Goal: Information Seeking & Learning: Learn about a topic

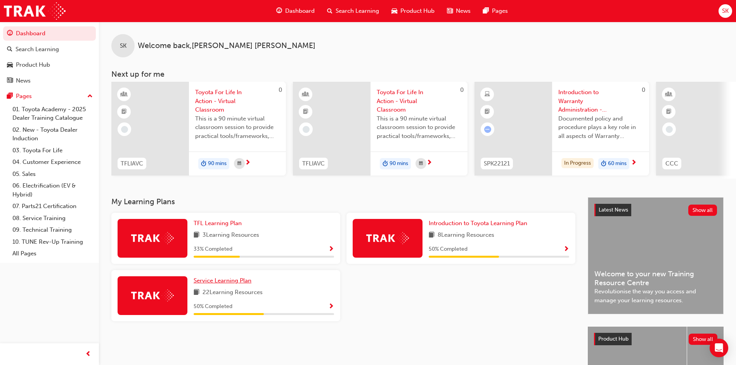
click at [212, 284] on span "Service Learning Plan" at bounding box center [223, 280] width 58 height 7
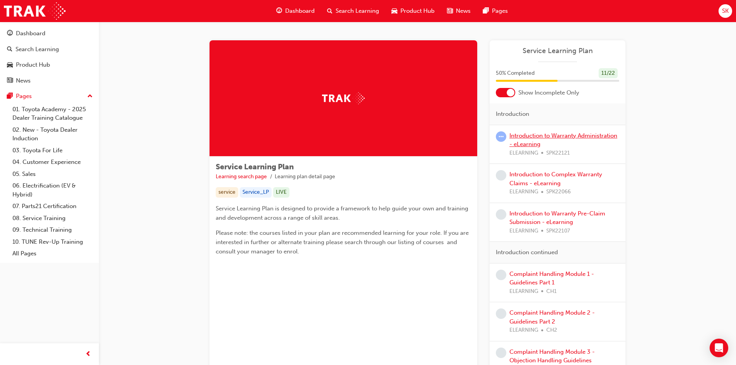
click at [577, 135] on link "Introduction to Warranty Administration - eLearning" at bounding box center [563, 140] width 108 height 16
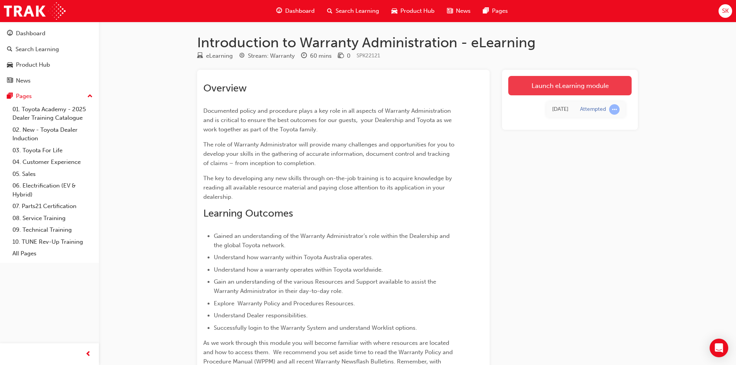
click at [597, 83] on link "Launch eLearning module" at bounding box center [569, 85] width 123 height 19
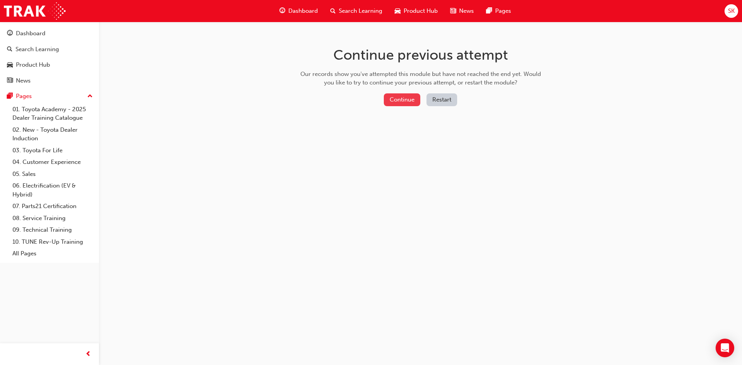
click at [409, 98] on button "Continue" at bounding box center [402, 99] width 36 height 13
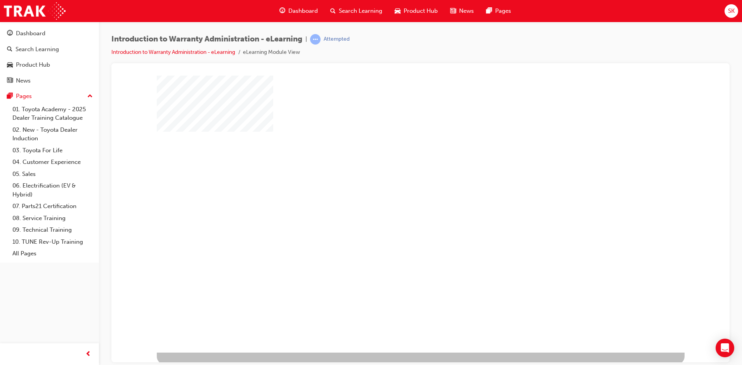
scroll to position [4, 0]
click at [398, 189] on div "play" at bounding box center [398, 189] width 0 height 0
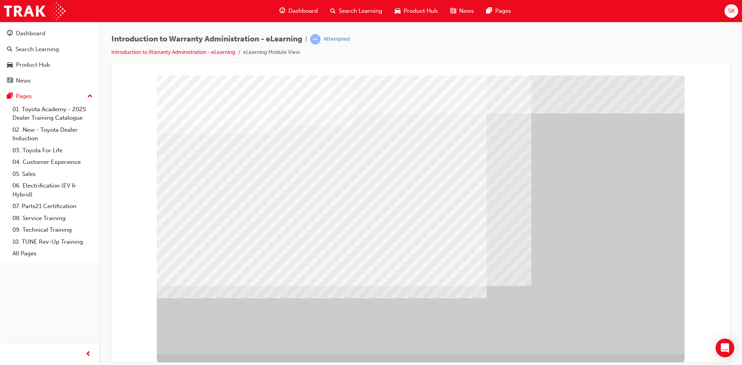
click at [654, 122] on div "" at bounding box center [421, 214] width 528 height 279
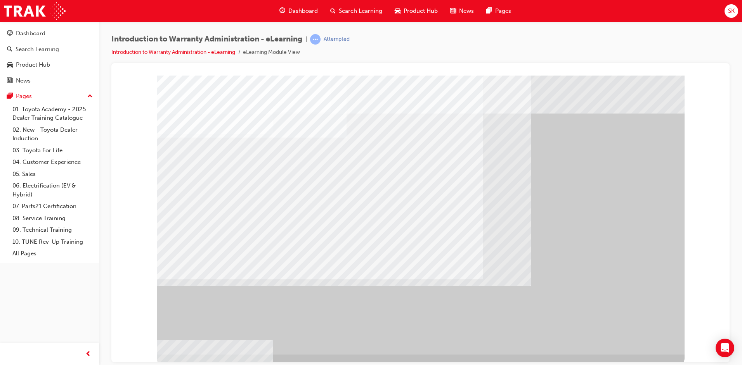
click at [591, 325] on div "" at bounding box center [421, 214] width 528 height 279
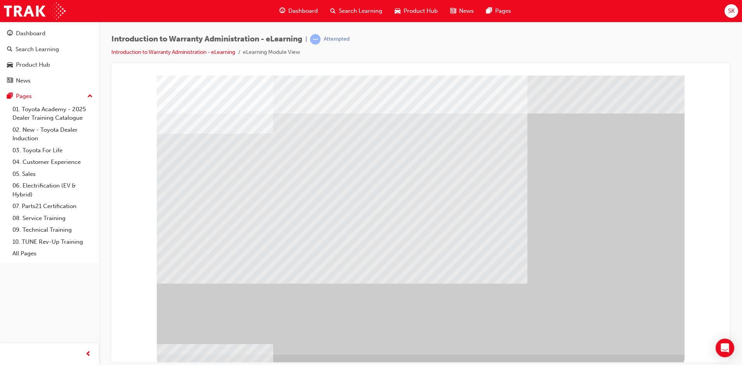
click at [280, 244] on div at bounding box center [421, 214] width 528 height 279
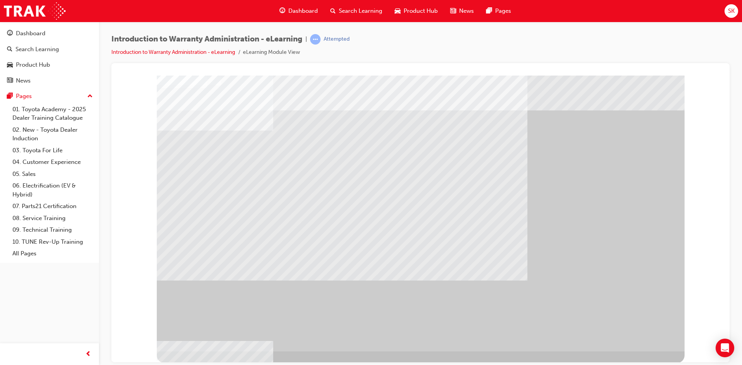
scroll to position [4, 0]
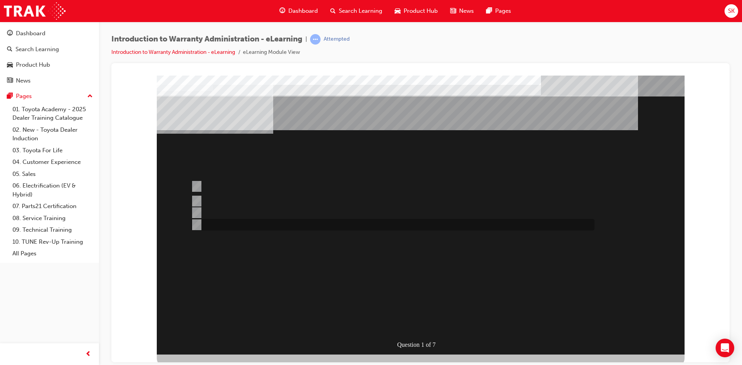
click at [235, 223] on div at bounding box center [390, 225] width 403 height 12
radio input "true"
click at [238, 203] on div at bounding box center [390, 202] width 403 height 12
radio input "true"
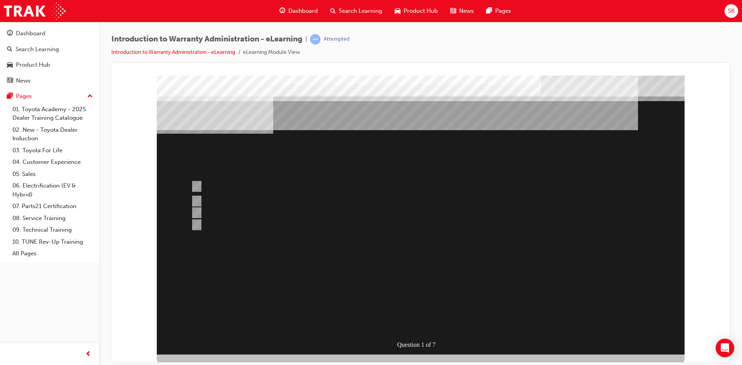
click at [244, 187] on div at bounding box center [421, 214] width 528 height 279
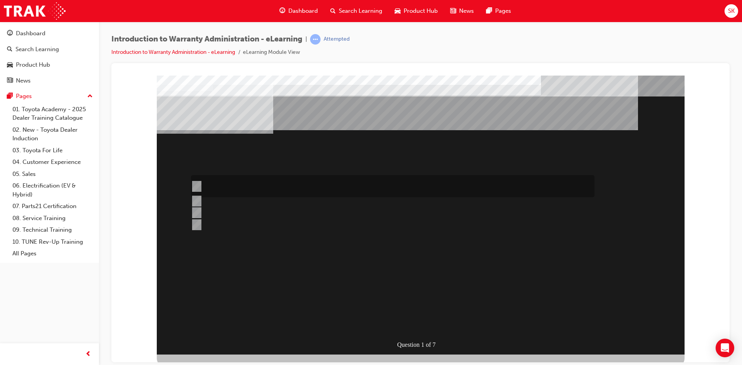
click at [246, 180] on div at bounding box center [390, 186] width 403 height 22
radio input "true"
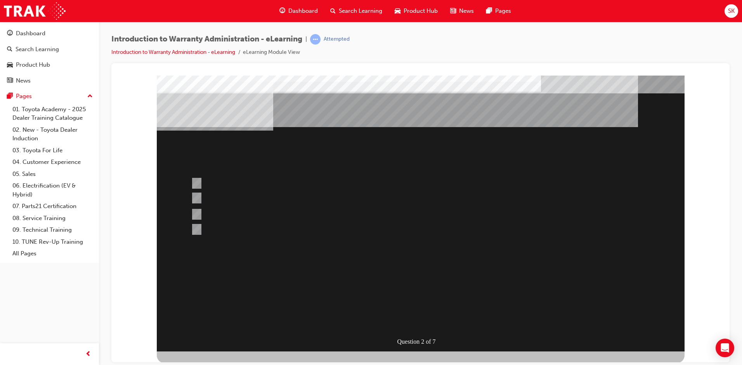
scroll to position [4, 0]
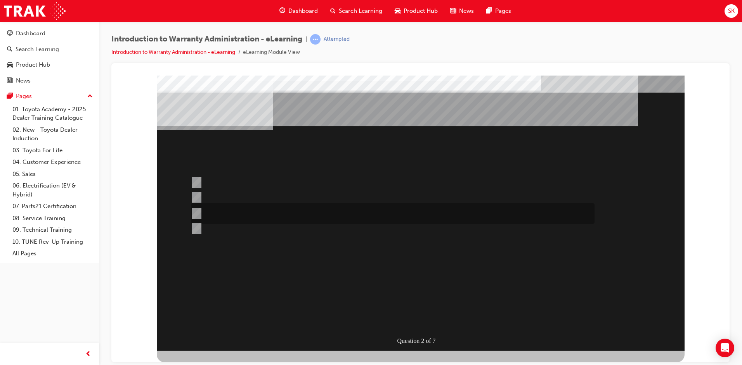
click at [297, 211] on div at bounding box center [390, 213] width 403 height 21
radio input "true"
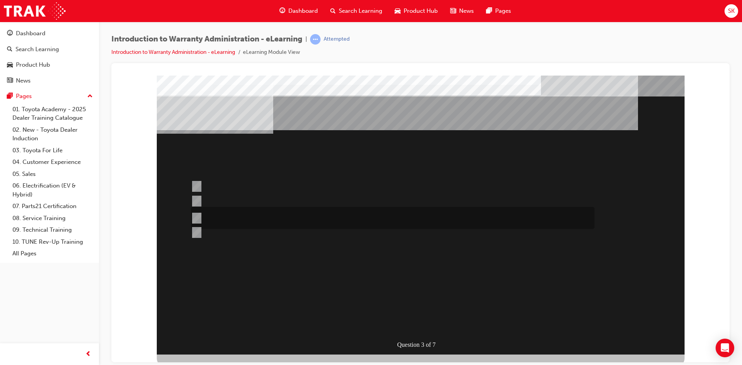
click at [252, 215] on div at bounding box center [390, 218] width 403 height 22
radio input "true"
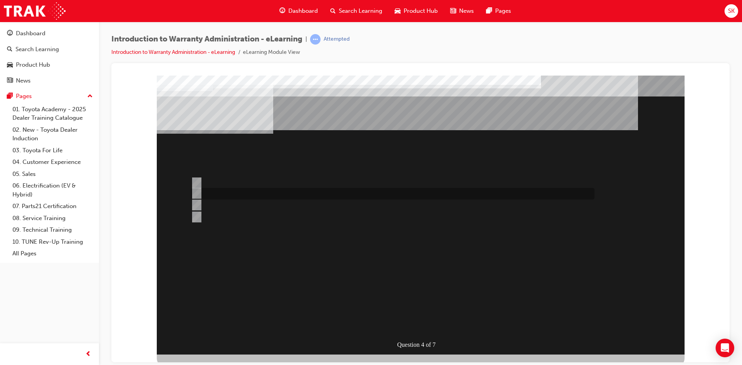
click at [233, 194] on div at bounding box center [390, 194] width 403 height 12
radio input "true"
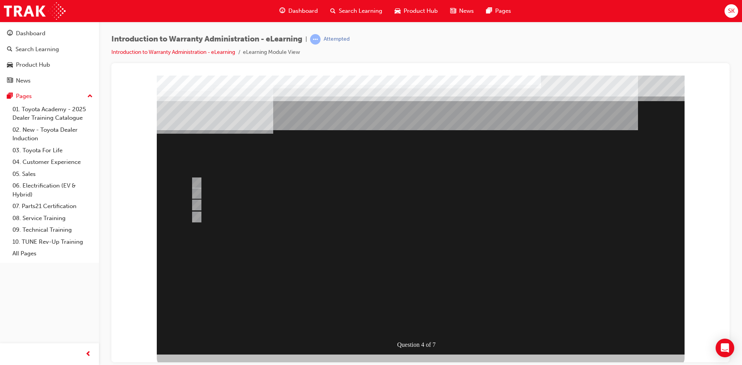
click at [231, 177] on div at bounding box center [421, 214] width 528 height 279
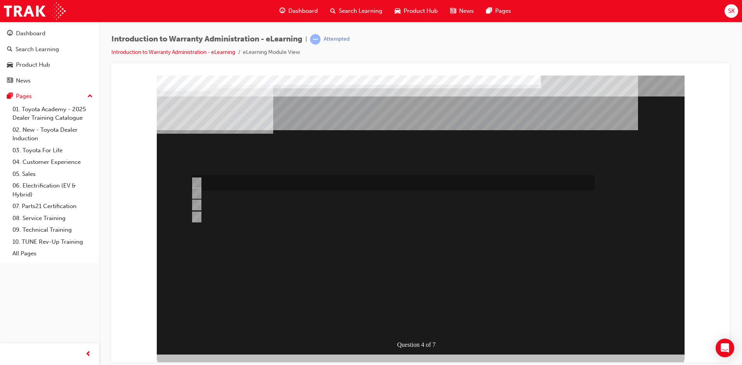
click at [252, 178] on div at bounding box center [390, 182] width 403 height 15
click at [267, 203] on div at bounding box center [390, 205] width 403 height 12
radio input "false"
radio input "true"
click at [343, 185] on div at bounding box center [390, 182] width 403 height 15
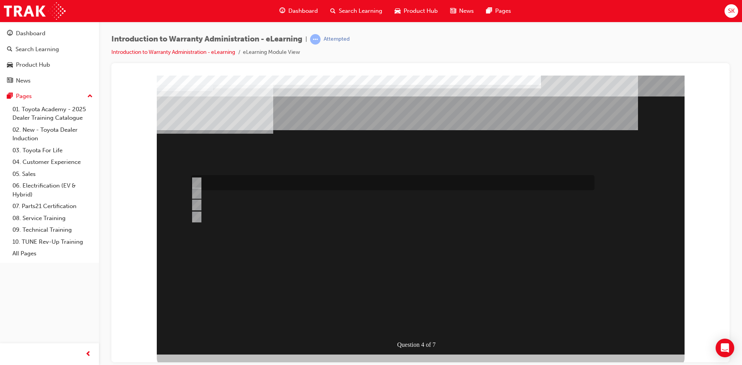
radio input "true"
click at [240, 207] on div at bounding box center [390, 205] width 403 height 12
click at [422, 299] on div "" at bounding box center [346, 287] width 378 height 23
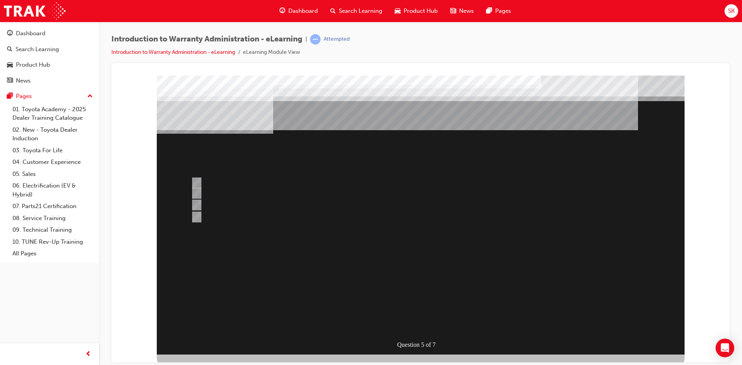
click at [230, 213] on div at bounding box center [421, 214] width 528 height 279
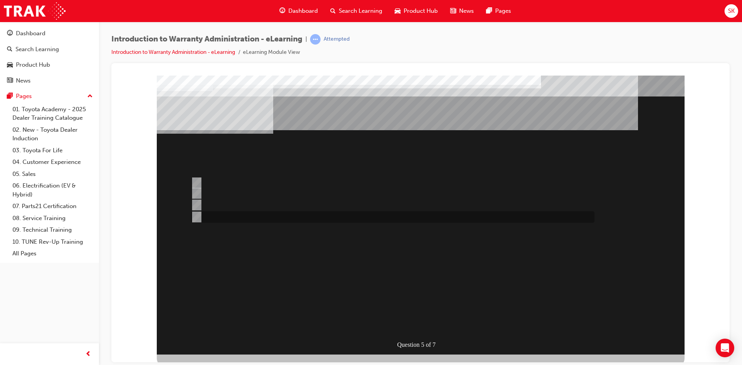
click at [226, 216] on div at bounding box center [390, 217] width 403 height 12
radio input "false"
radio input "true"
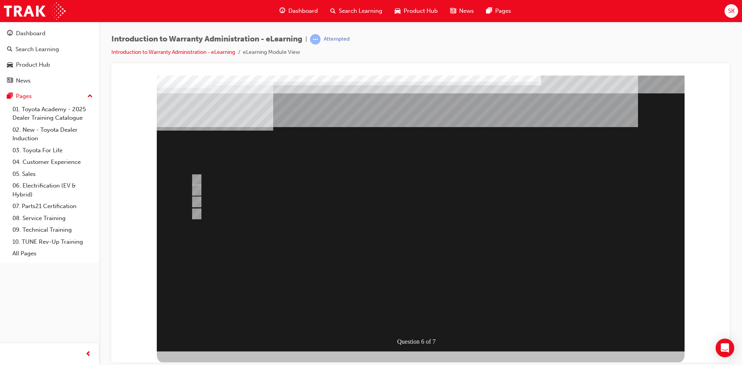
scroll to position [4, 0]
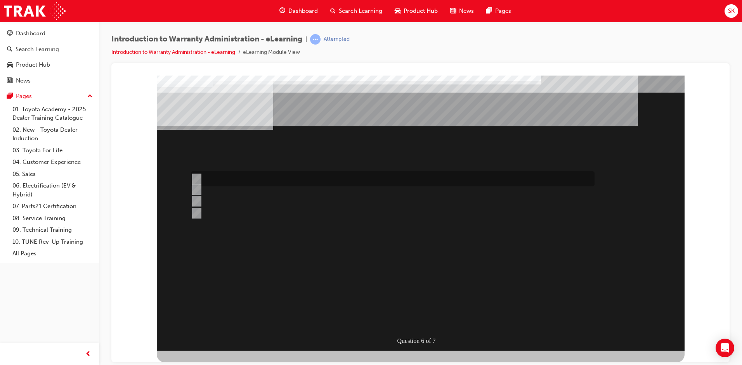
click at [331, 177] on div at bounding box center [390, 178] width 403 height 15
click at [272, 187] on div at bounding box center [390, 190] width 403 height 12
radio input "false"
radio input "true"
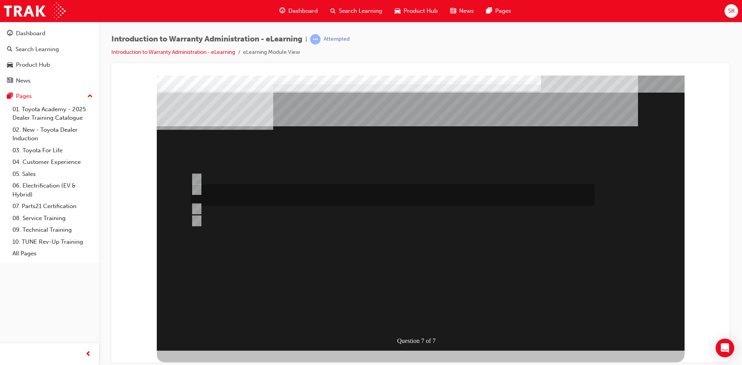
click at [275, 190] on div at bounding box center [390, 195] width 403 height 22
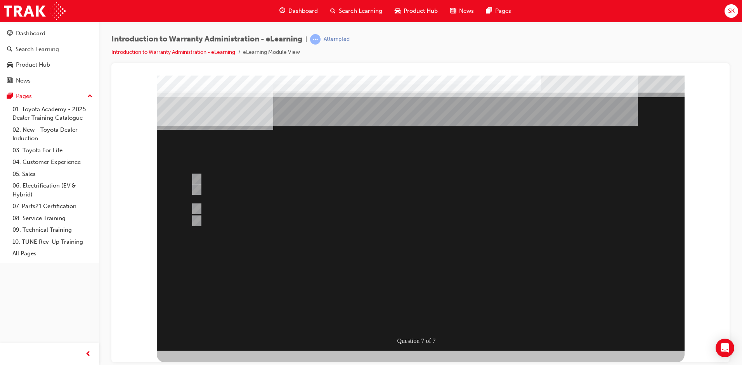
click at [315, 209] on div at bounding box center [421, 210] width 528 height 279
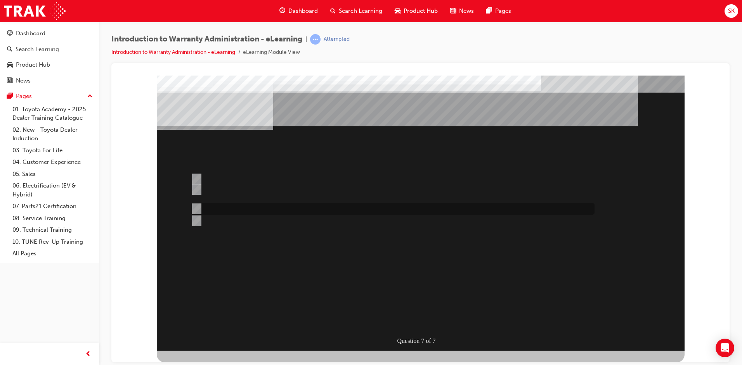
click at [315, 206] on div at bounding box center [390, 209] width 403 height 12
radio input "false"
radio input "true"
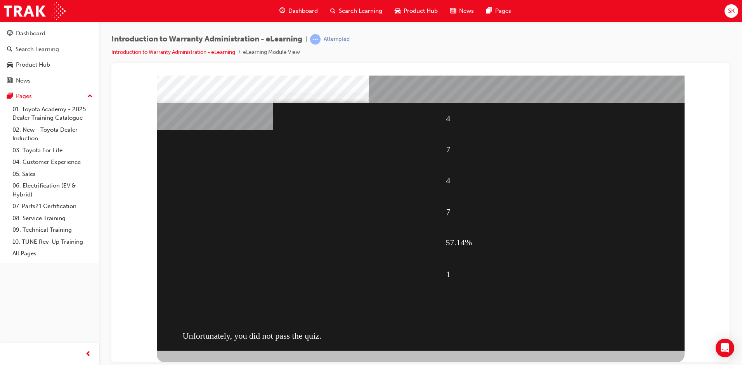
scroll to position [0, 0]
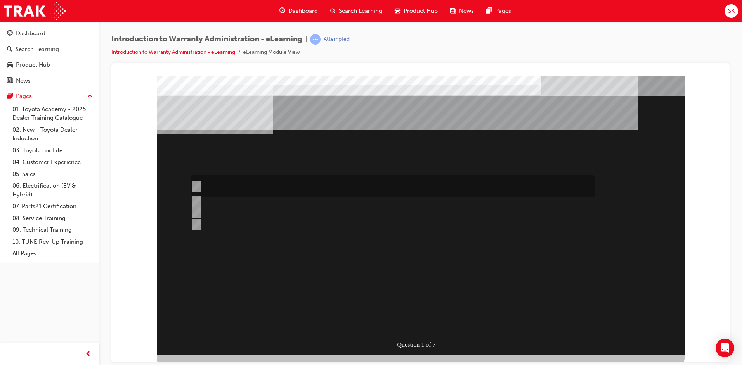
click at [308, 178] on div at bounding box center [390, 186] width 403 height 22
radio input "true"
click at [273, 213] on div at bounding box center [390, 217] width 403 height 21
radio input "true"
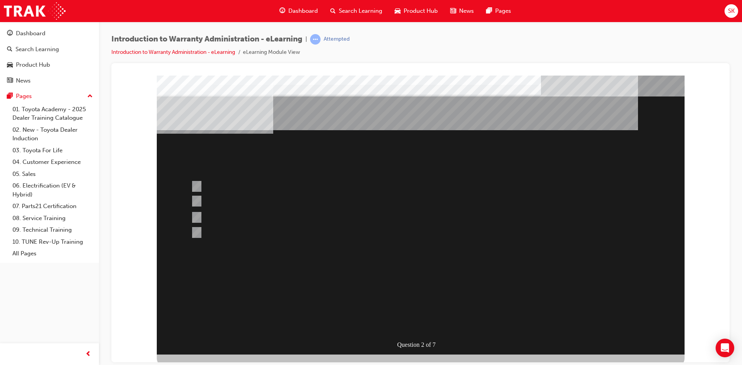
click at [248, 221] on div at bounding box center [390, 218] width 403 height 22
radio input "true"
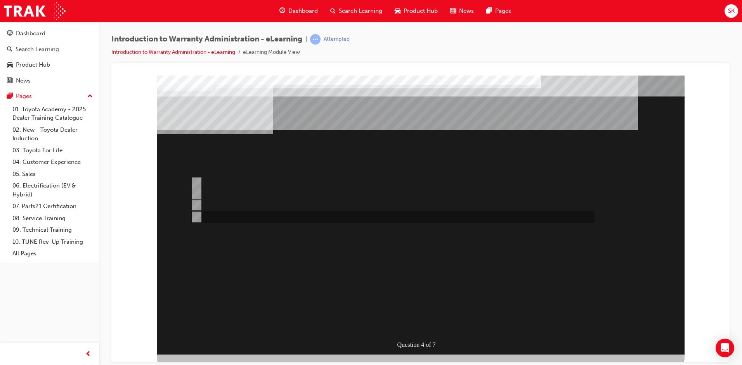
click at [289, 218] on div at bounding box center [390, 217] width 403 height 12
radio input "true"
click at [223, 180] on div at bounding box center [390, 182] width 403 height 15
radio input "true"
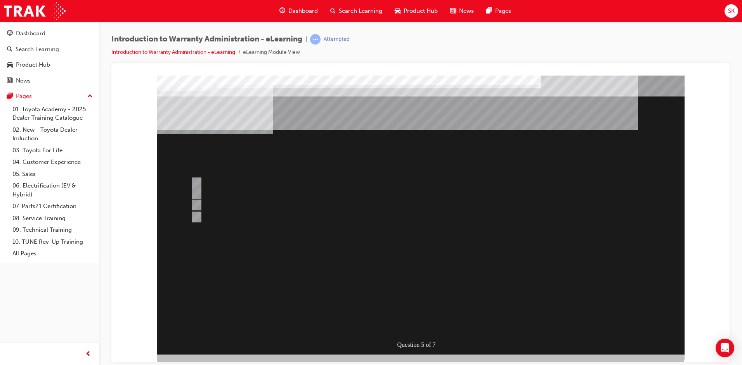
click at [270, 190] on div at bounding box center [390, 194] width 403 height 12
radio input "true"
click at [298, 185] on div at bounding box center [390, 182] width 403 height 15
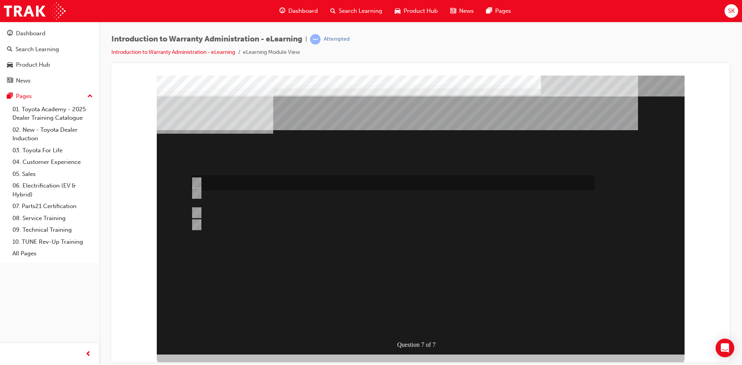
radio input "true"
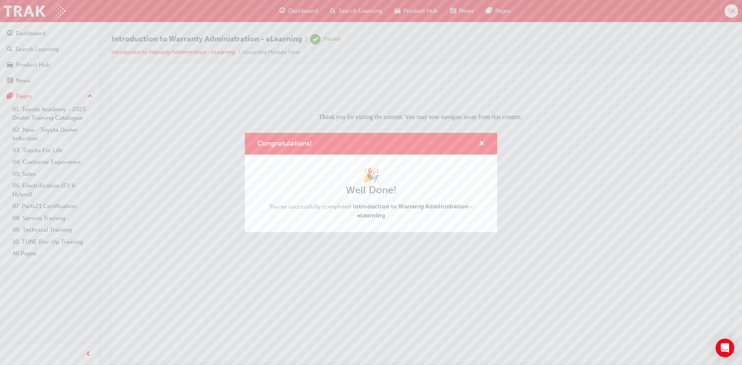
click at [484, 144] on span "cross-icon" at bounding box center [482, 144] width 6 height 7
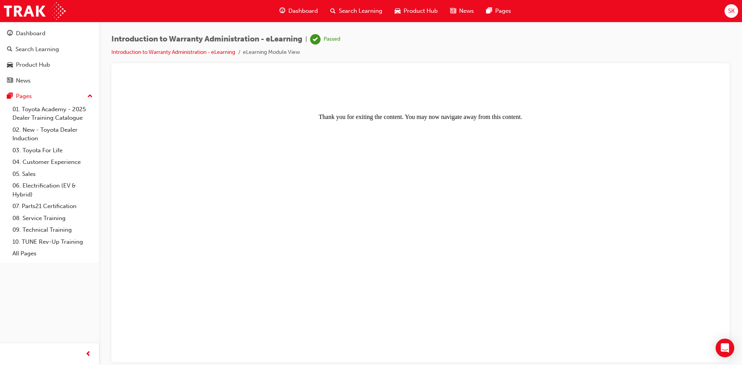
click at [298, 9] on span "Dashboard" at bounding box center [302, 11] width 29 height 9
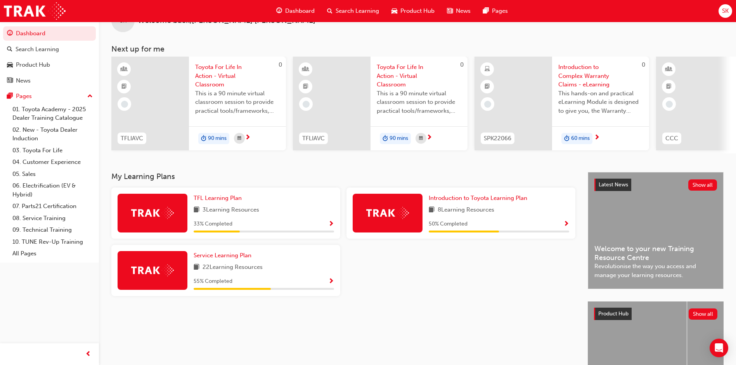
scroll to position [39, 0]
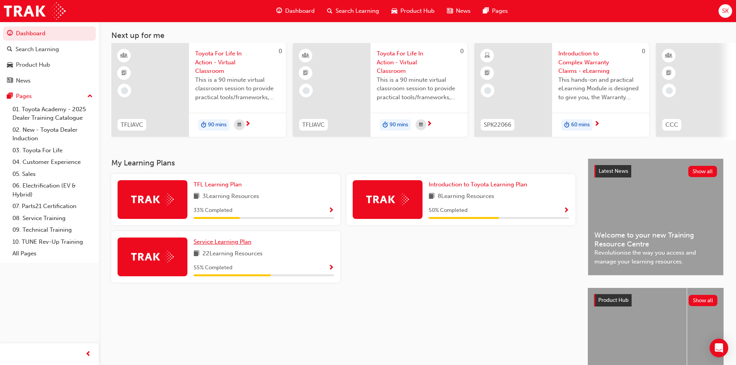
click at [224, 246] on span "Service Learning Plan" at bounding box center [223, 242] width 58 height 7
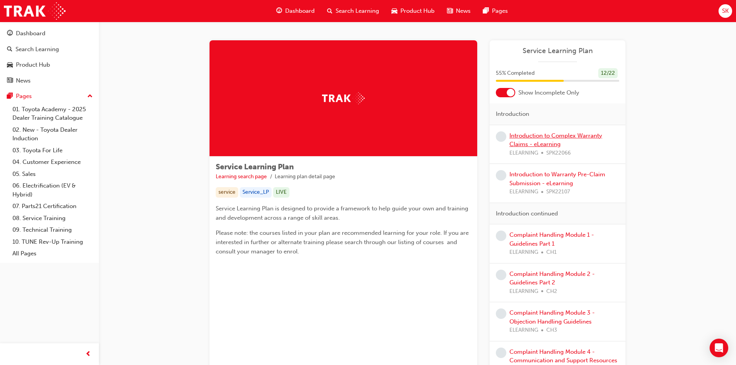
click at [545, 135] on link "Introduction to Complex Warranty Claims - eLearning" at bounding box center [555, 140] width 93 height 16
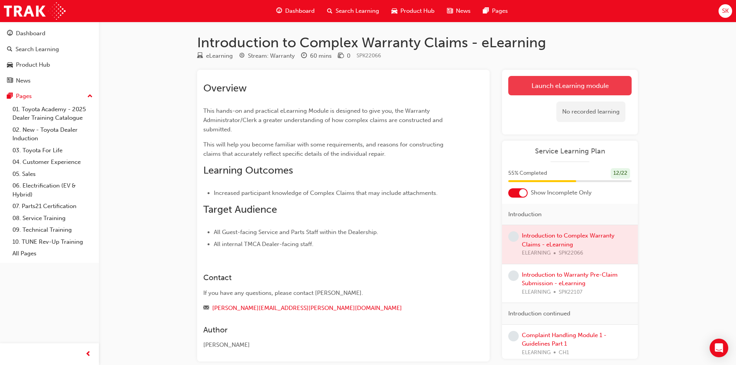
click at [575, 81] on link "Launch eLearning module" at bounding box center [569, 85] width 123 height 19
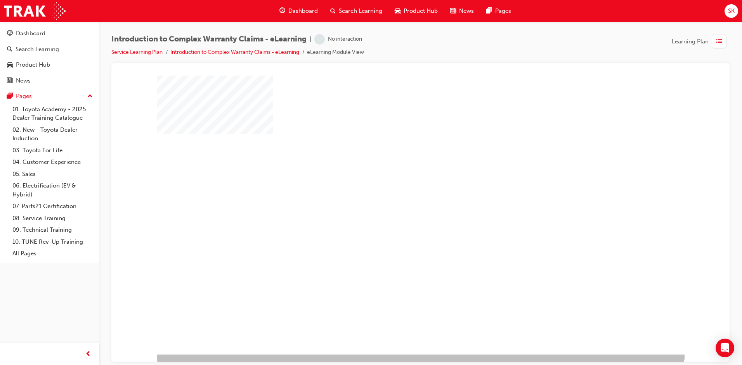
click at [398, 192] on div "play" at bounding box center [398, 192] width 0 height 0
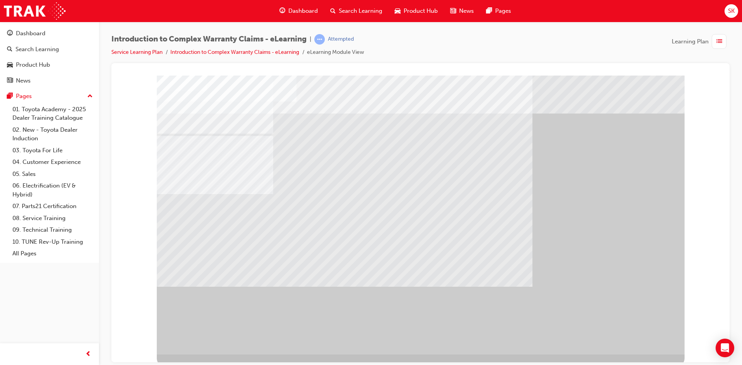
click at [640, 333] on div "" at bounding box center [421, 214] width 528 height 279
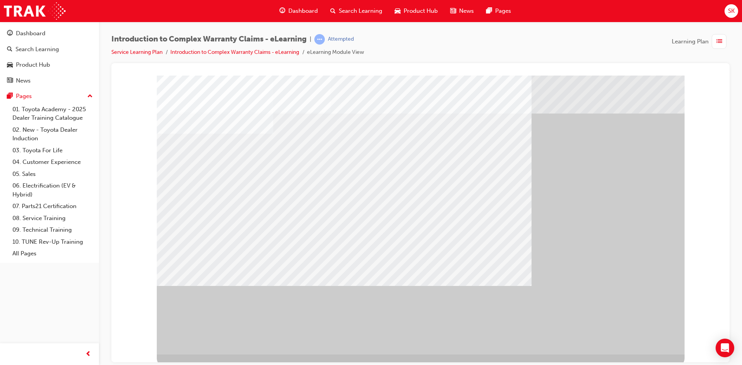
click at [645, 326] on div "" at bounding box center [421, 214] width 528 height 279
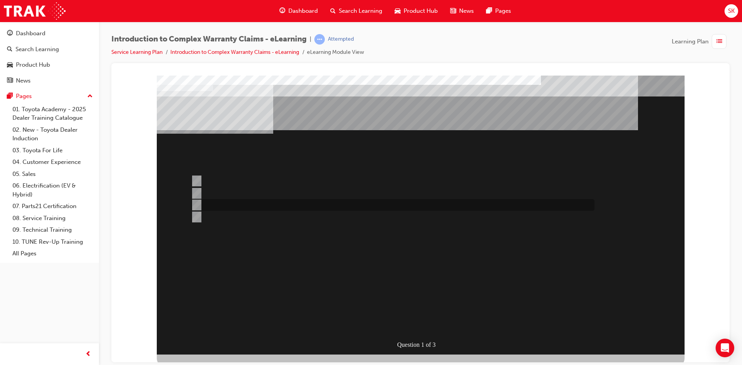
click at [254, 202] on div at bounding box center [390, 205] width 403 height 12
radio input "true"
click at [265, 189] on div at bounding box center [390, 194] width 403 height 12
radio input "true"
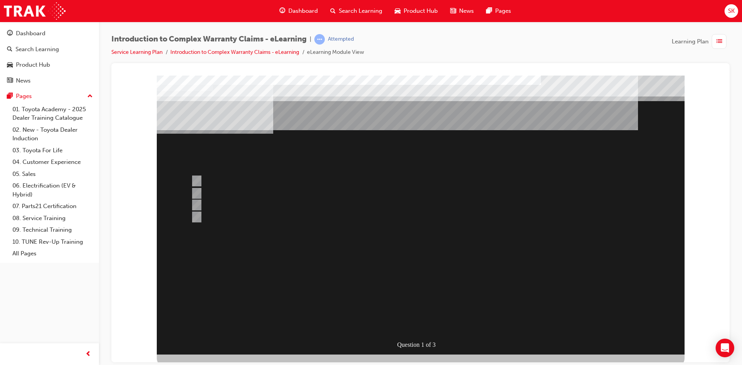
click at [251, 179] on div at bounding box center [421, 214] width 528 height 279
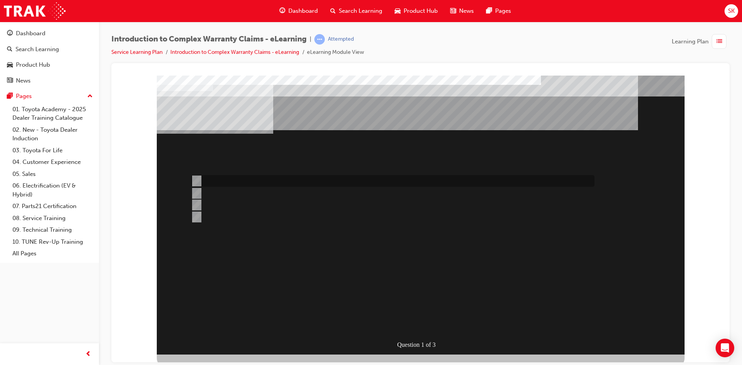
click at [259, 181] on div at bounding box center [390, 181] width 403 height 12
radio input "true"
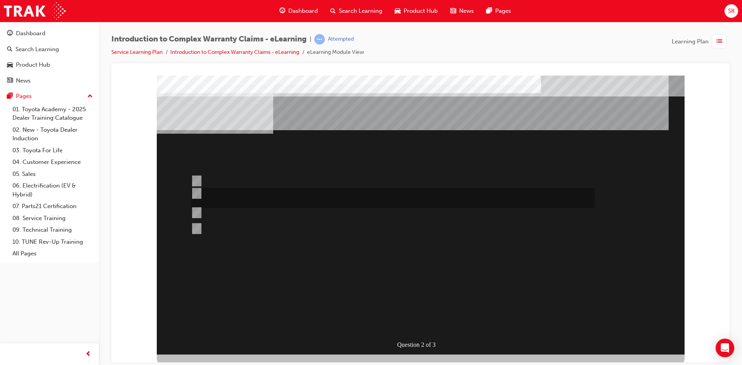
click at [248, 194] on div at bounding box center [390, 198] width 403 height 20
radio input "true"
click at [427, 186] on div at bounding box center [390, 184] width 403 height 19
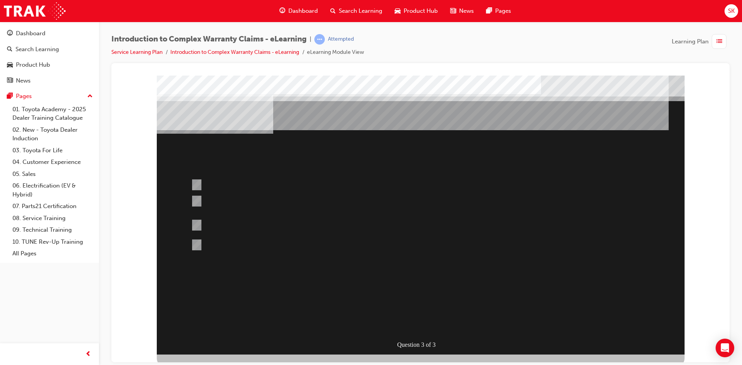
click at [313, 222] on div at bounding box center [421, 214] width 528 height 279
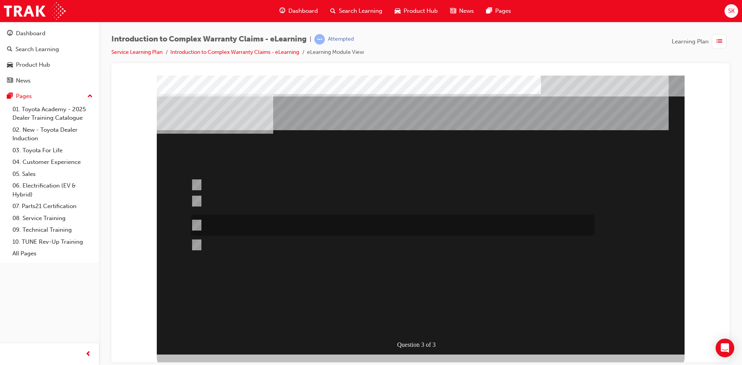
click at [313, 222] on div at bounding box center [390, 225] width 403 height 21
radio input "false"
radio input "true"
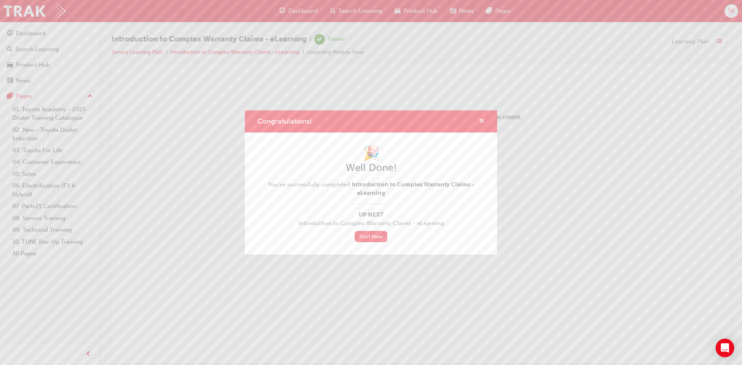
click at [482, 120] on span "cross-icon" at bounding box center [482, 121] width 6 height 7
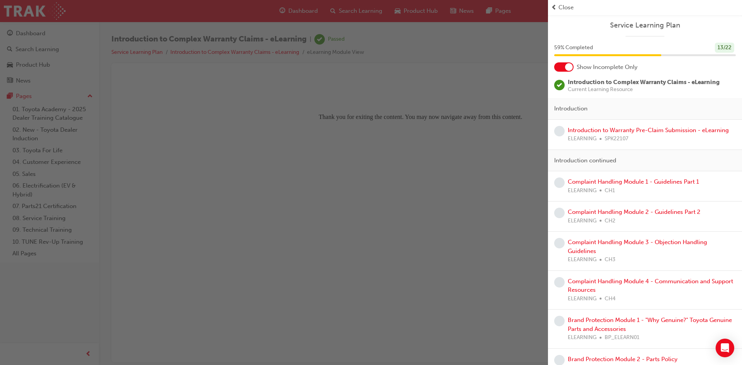
click at [556, 6] on span "prev-icon" at bounding box center [554, 7] width 6 height 9
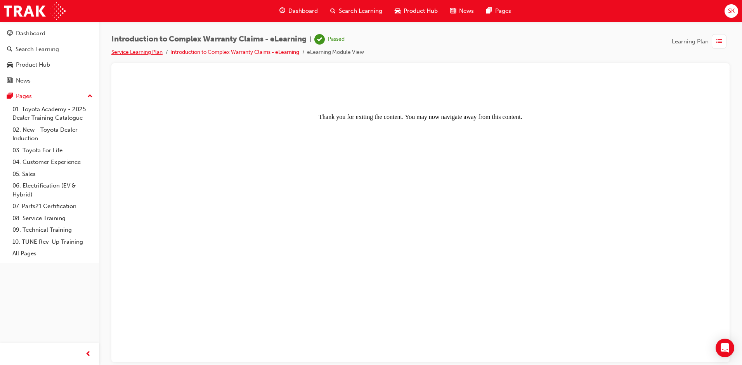
click at [131, 49] on link "Service Learning Plan" at bounding box center [136, 52] width 51 height 7
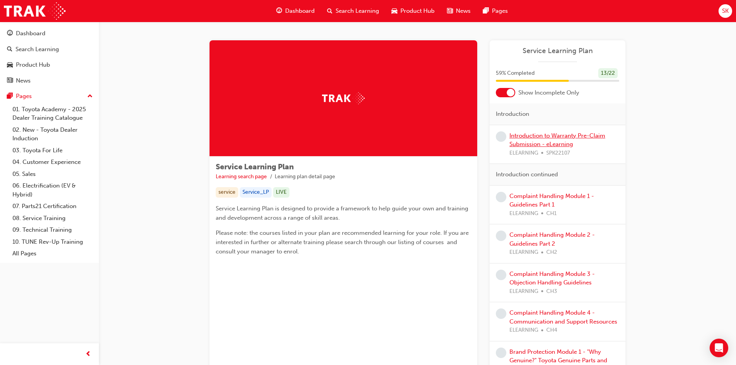
click at [576, 135] on link "Introduction to Warranty Pre-Claim Submission - eLearning" at bounding box center [557, 140] width 96 height 16
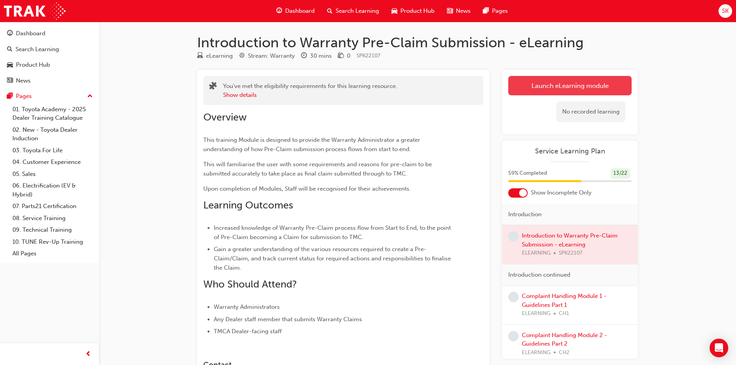
click at [554, 83] on link "Launch eLearning module" at bounding box center [569, 85] width 123 height 19
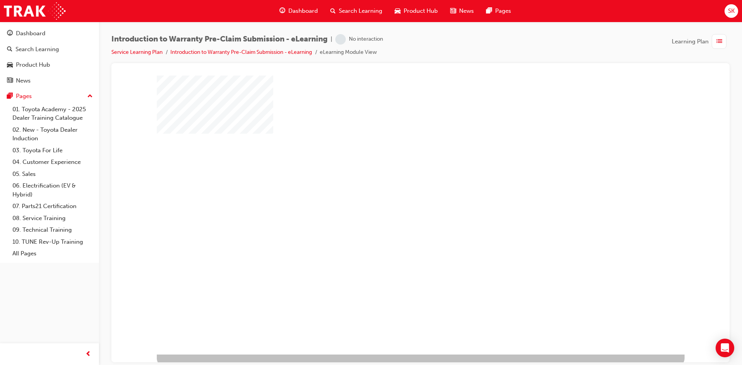
click at [398, 192] on div "play" at bounding box center [398, 192] width 0 height 0
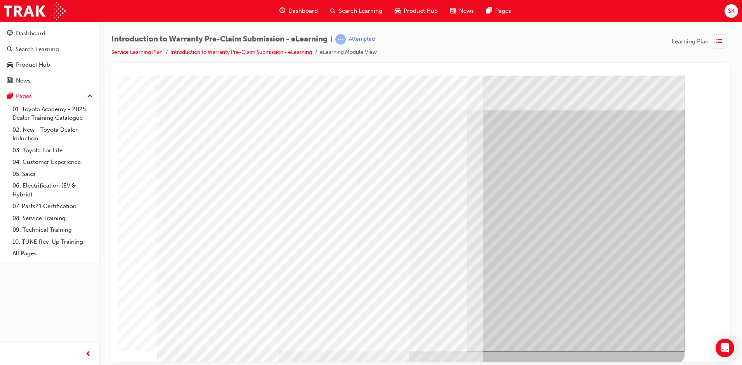
scroll to position [4, 0]
click at [118, 75] on td "Loading..." at bounding box center [118, 75] width 0 height 0
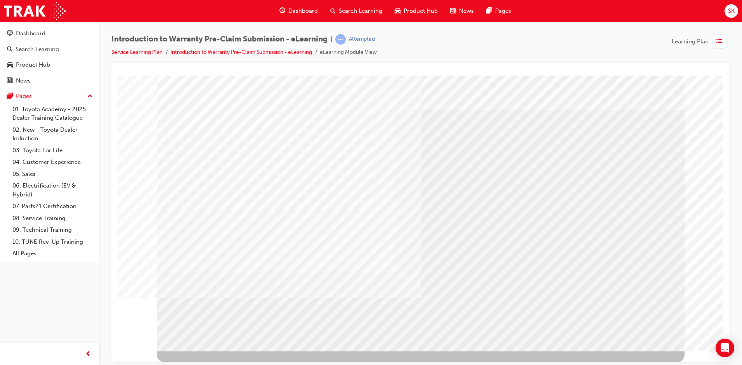
scroll to position [0, 0]
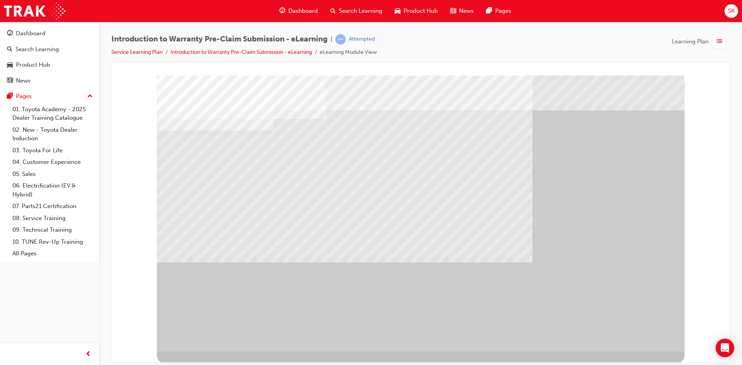
scroll to position [4, 0]
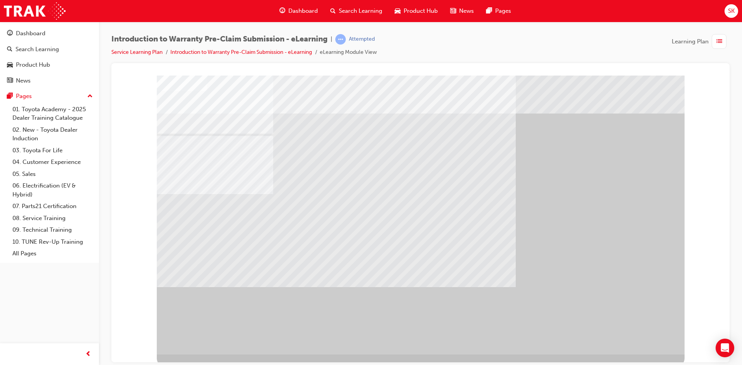
click at [648, 339] on div "" at bounding box center [421, 214] width 528 height 279
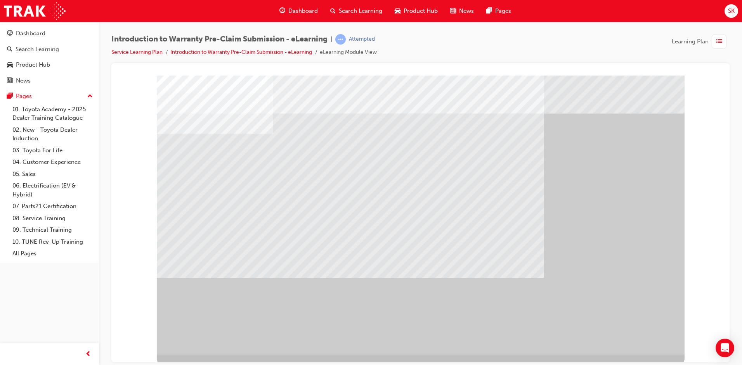
drag, startPoint x: 504, startPoint y: 233, endPoint x: 623, endPoint y: 60, distance: 209.7
click at [623, 60] on div "Introduction to Warranty Pre-Claim Submission - eLearning | Attempted Service L…" at bounding box center [420, 48] width 618 height 29
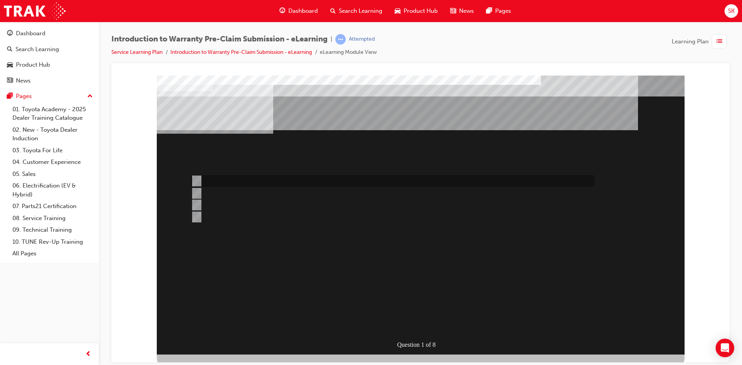
click at [223, 180] on div at bounding box center [390, 181] width 403 height 12
radio input "true"
click at [263, 181] on div at bounding box center [390, 181] width 403 height 12
radio input "true"
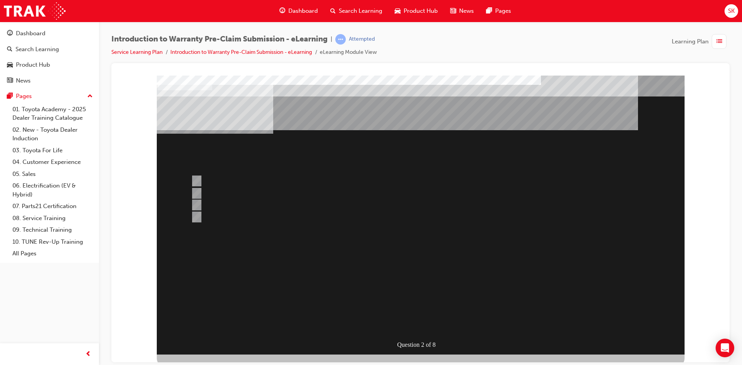
click at [254, 195] on div at bounding box center [390, 194] width 403 height 12
radio input "true"
click at [298, 205] on div at bounding box center [390, 205] width 403 height 12
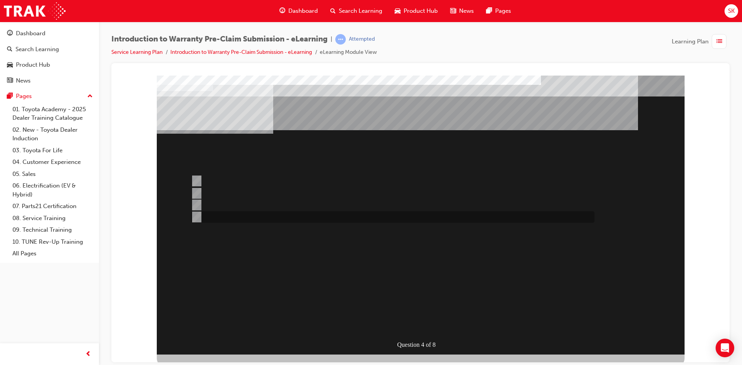
click at [239, 217] on div at bounding box center [390, 217] width 403 height 12
radio input "false"
radio input "true"
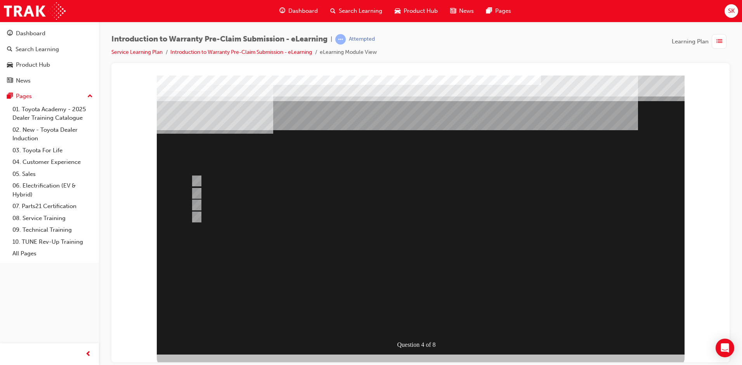
click at [237, 206] on div at bounding box center [421, 214] width 528 height 279
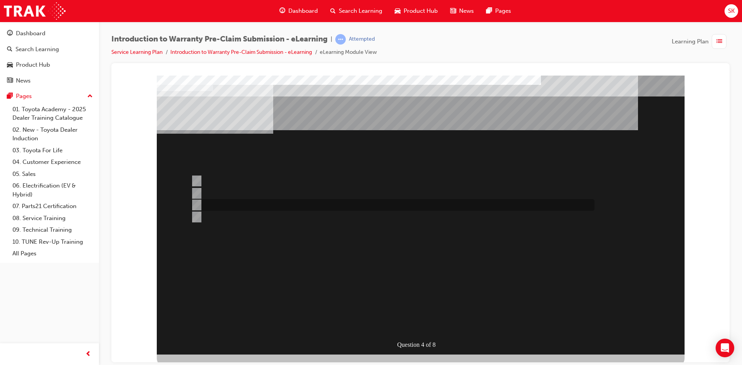
click at [302, 208] on div at bounding box center [390, 205] width 403 height 12
radio input "true"
click at [283, 192] on div at bounding box center [390, 194] width 403 height 12
click at [275, 203] on div at bounding box center [390, 205] width 403 height 12
radio input "false"
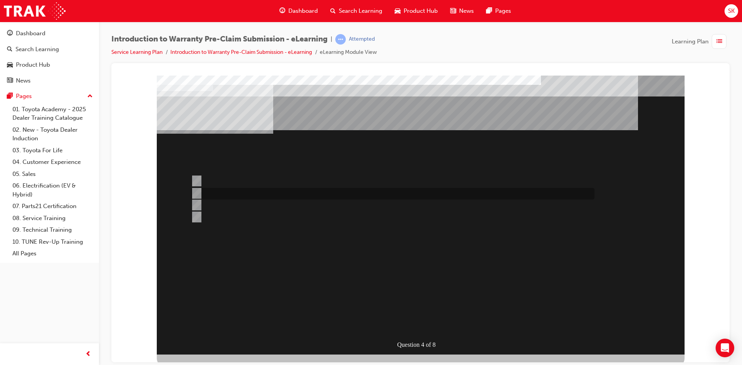
radio input "true"
click at [265, 197] on div at bounding box center [390, 194] width 403 height 12
radio input "true"
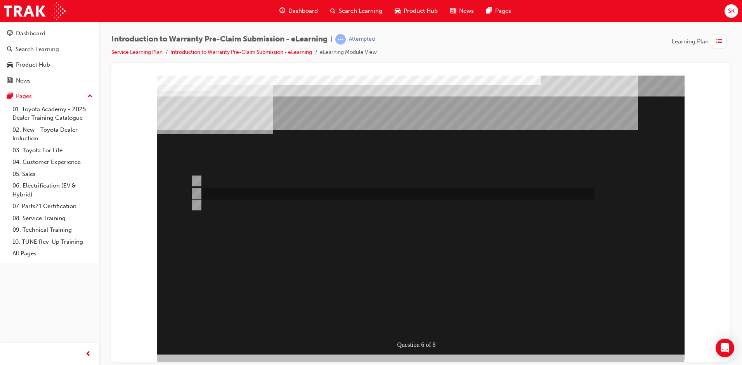
click at [285, 193] on div at bounding box center [390, 194] width 403 height 12
radio input "true"
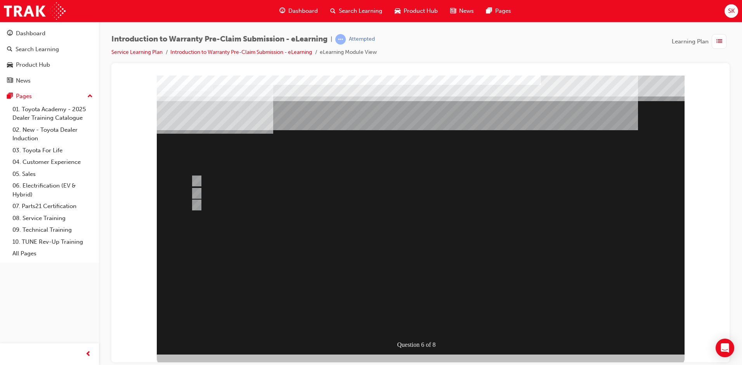
click at [239, 180] on div at bounding box center [421, 214] width 528 height 279
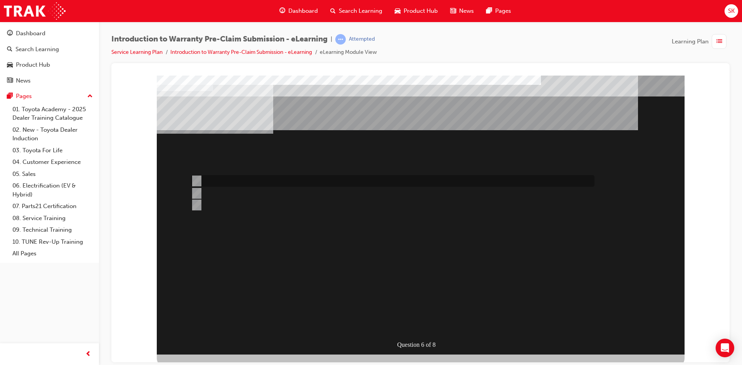
click at [246, 179] on div at bounding box center [390, 181] width 403 height 12
radio input "true"
click at [260, 192] on div at bounding box center [390, 194] width 403 height 12
radio input "true"
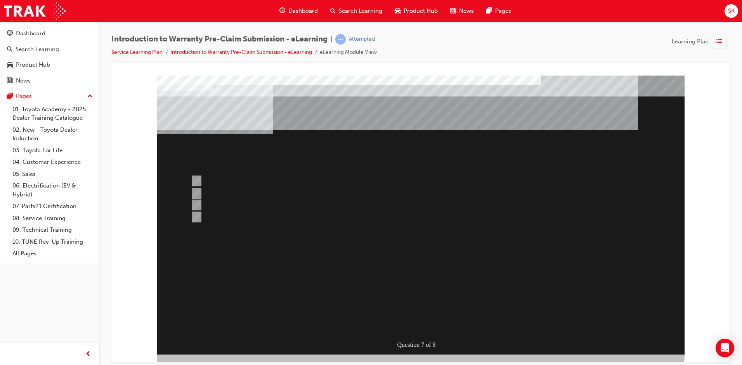
click at [231, 217] on div at bounding box center [390, 217] width 403 height 12
radio input "true"
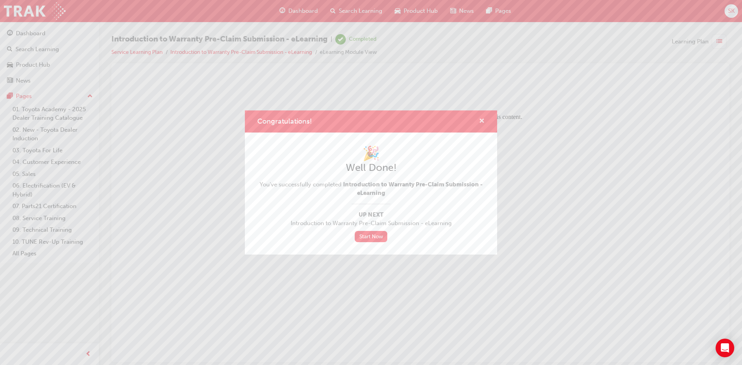
click at [481, 118] on span "cross-icon" at bounding box center [482, 121] width 6 height 7
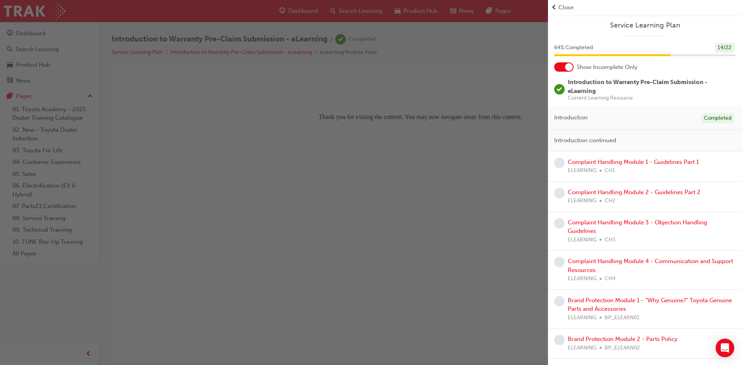
click at [563, 3] on span "Close" at bounding box center [565, 7] width 15 height 9
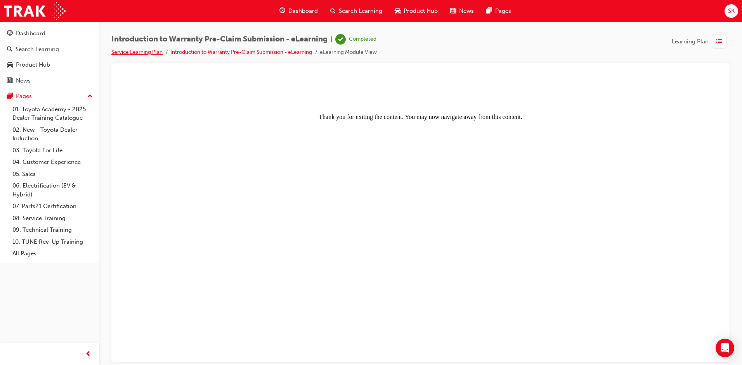
click at [151, 52] on link "Service Learning Plan" at bounding box center [136, 52] width 51 height 7
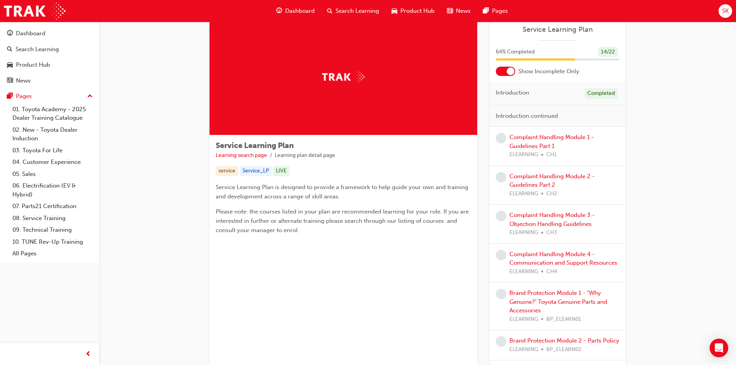
scroll to position [39, 0]
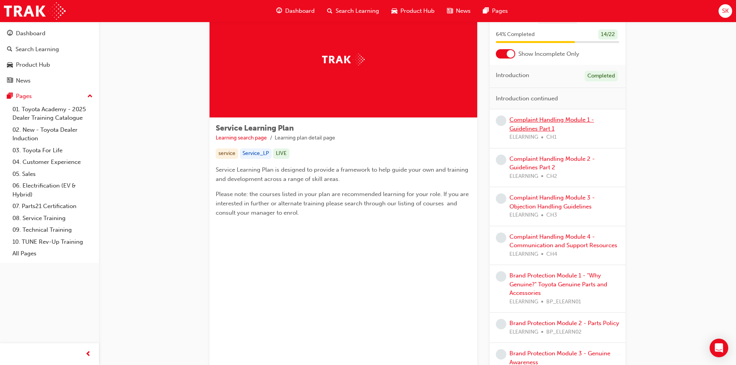
click at [528, 118] on link "Complaint Handling Module 1 - Guidelines Part 1" at bounding box center [551, 124] width 85 height 16
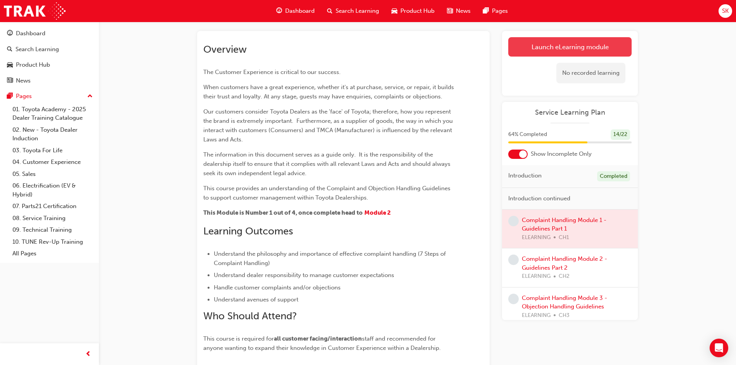
click at [592, 52] on link "Launch eLearning module" at bounding box center [569, 46] width 123 height 19
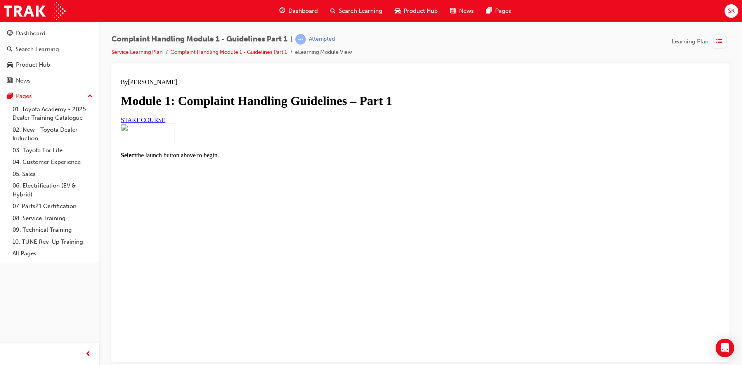
click at [165, 123] on span "START COURSE" at bounding box center [143, 119] width 45 height 7
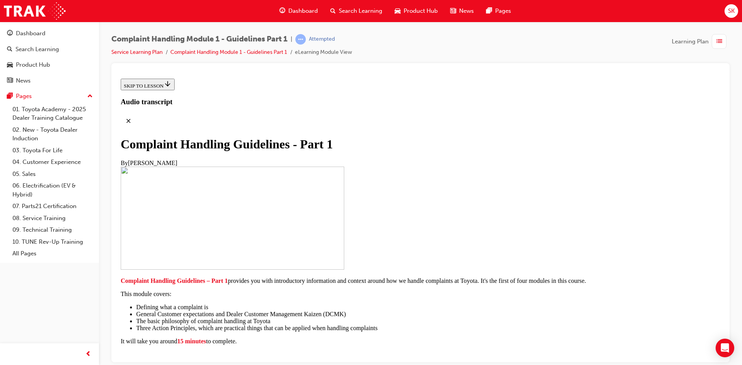
scroll to position [155, 0]
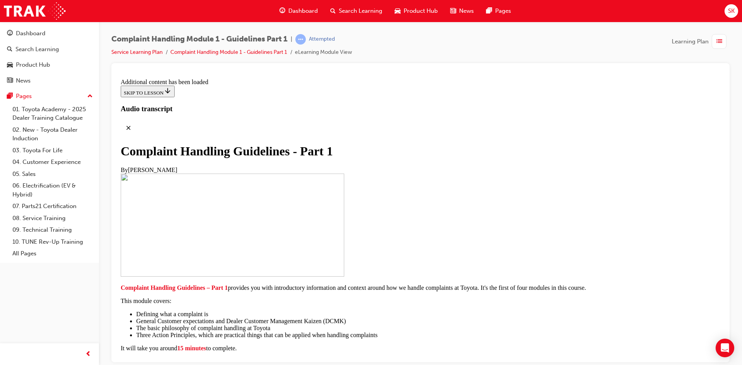
radio input "true"
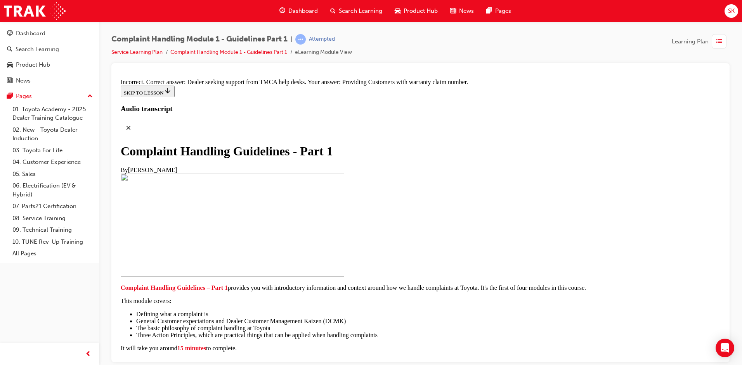
scroll to position [5259, 0]
radio input "true"
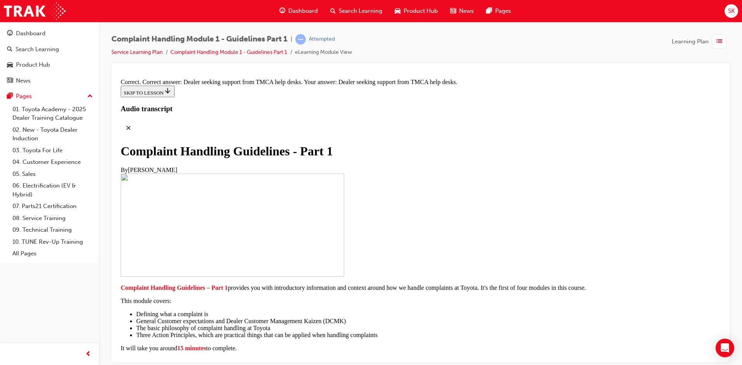
click at [142, 52] on link "Service Learning Plan" at bounding box center [136, 52] width 51 height 7
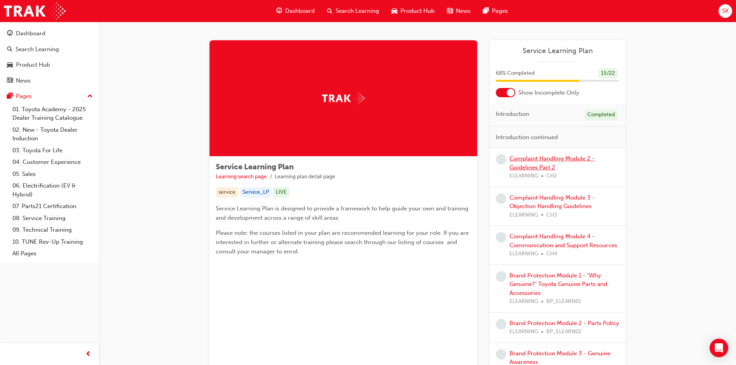
click at [551, 159] on link "Complaint Handling Module 2 - Guidelines Part 2" at bounding box center [551, 163] width 85 height 16
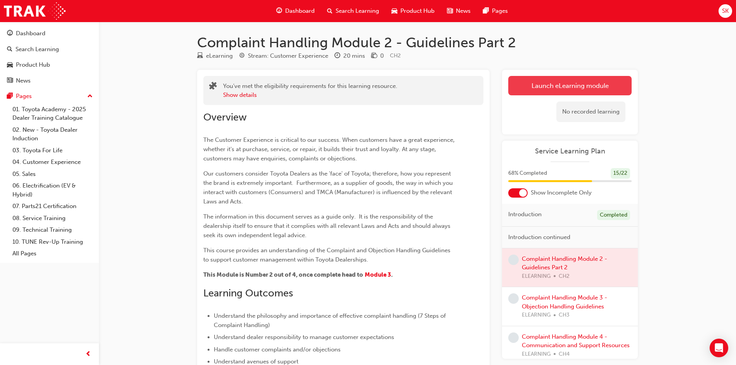
click at [606, 92] on link "Launch eLearning module" at bounding box center [569, 85] width 123 height 19
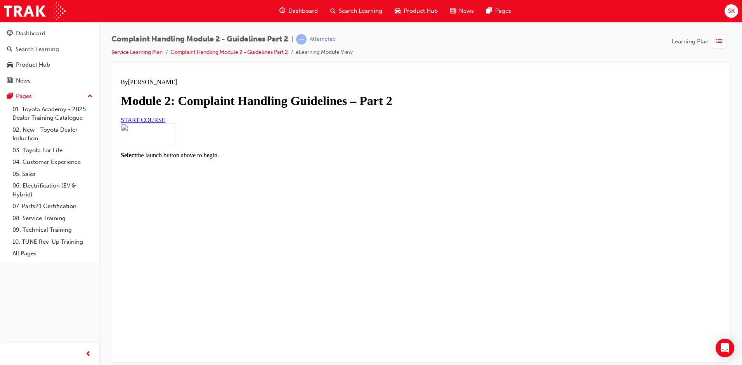
scroll to position [39, 0]
click at [165, 123] on span "START COURSE" at bounding box center [143, 119] width 45 height 7
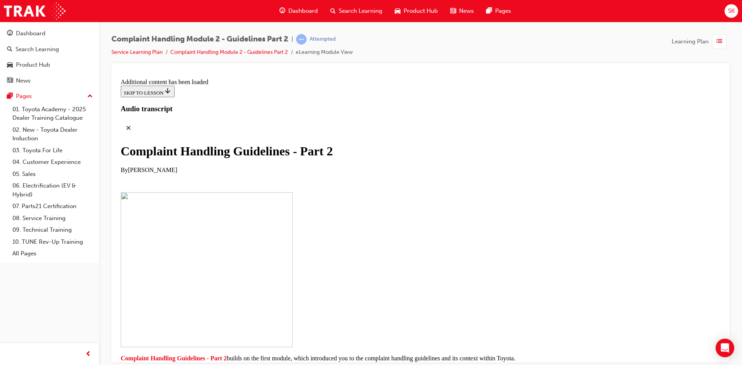
scroll to position [1611, 0]
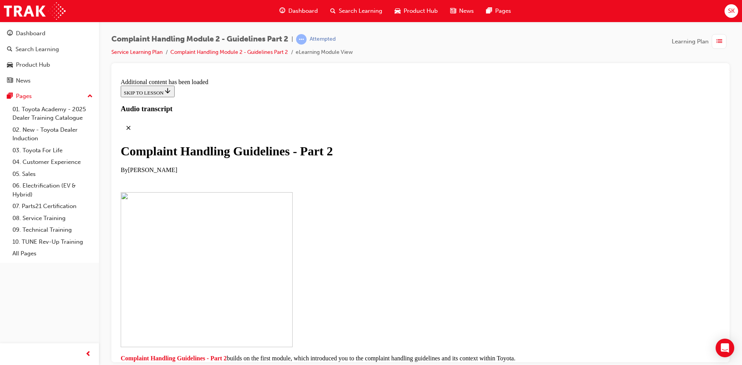
scroll to position [3004, 0]
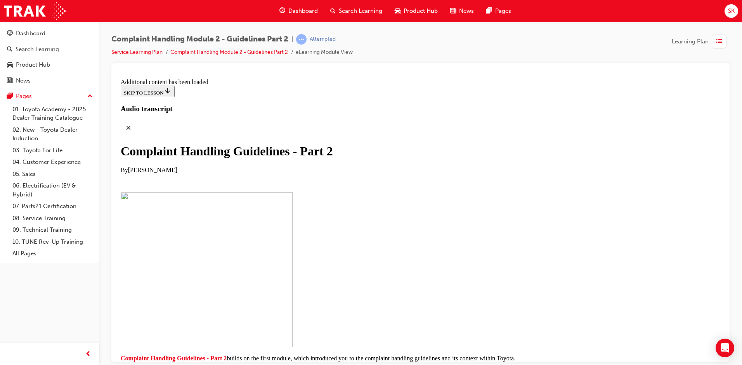
scroll to position [4651, 0]
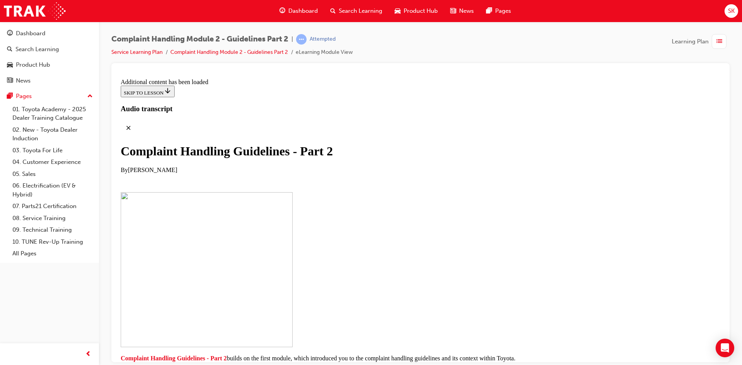
checkbox input "true"
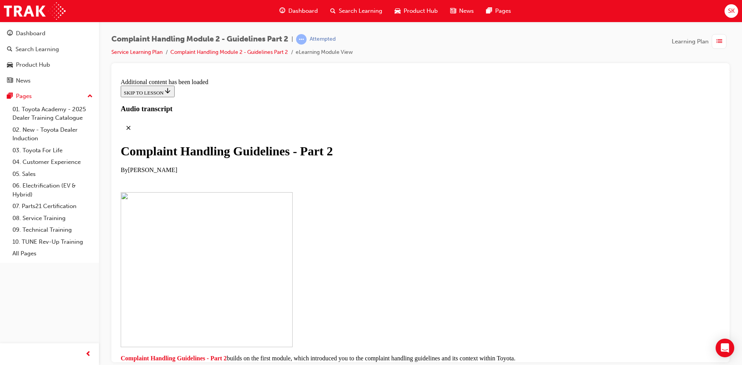
checkbox input "true"
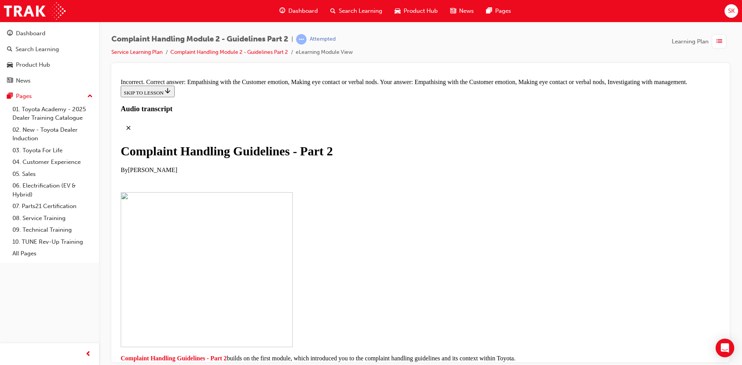
drag, startPoint x: 408, startPoint y: 245, endPoint x: 412, endPoint y: 246, distance: 4.3
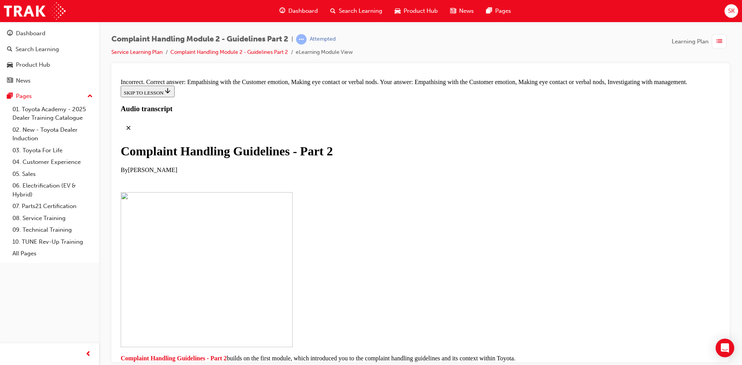
checkbox input "false"
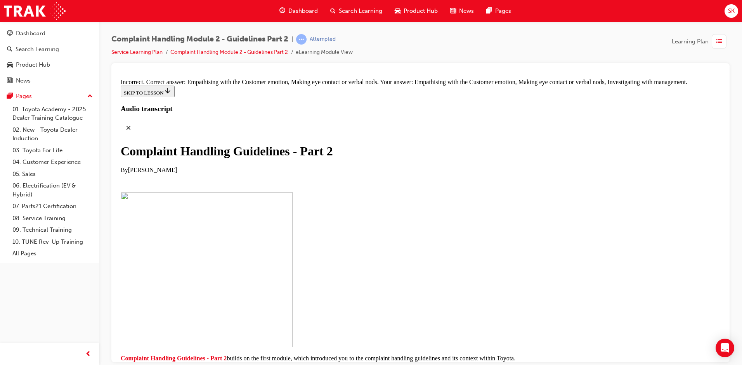
drag, startPoint x: 350, startPoint y: 252, endPoint x: 391, endPoint y: 144, distance: 115.2
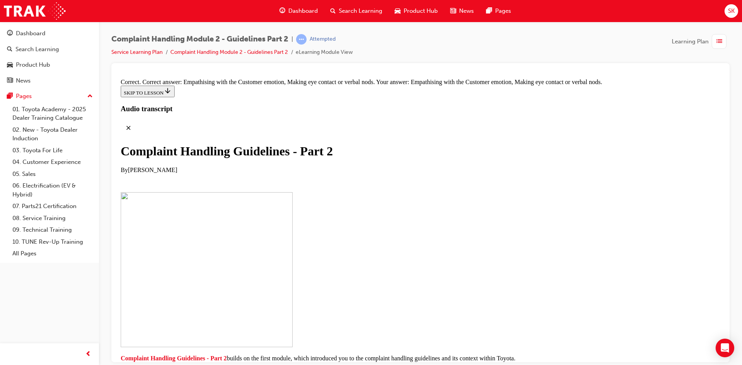
scroll to position [5444, 0]
drag, startPoint x: 379, startPoint y: 339, endPoint x: 429, endPoint y: 335, distance: 49.9
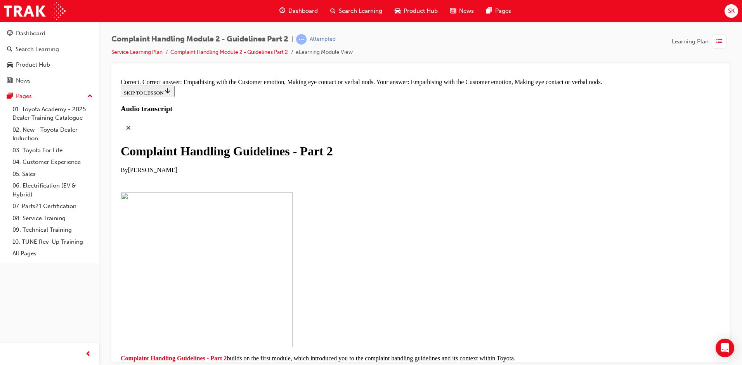
drag, startPoint x: 386, startPoint y: 332, endPoint x: 414, endPoint y: 292, distance: 48.9
drag, startPoint x: 362, startPoint y: 253, endPoint x: 412, endPoint y: 130, distance: 132.3
drag, startPoint x: 365, startPoint y: 216, endPoint x: 431, endPoint y: 179, distance: 75.4
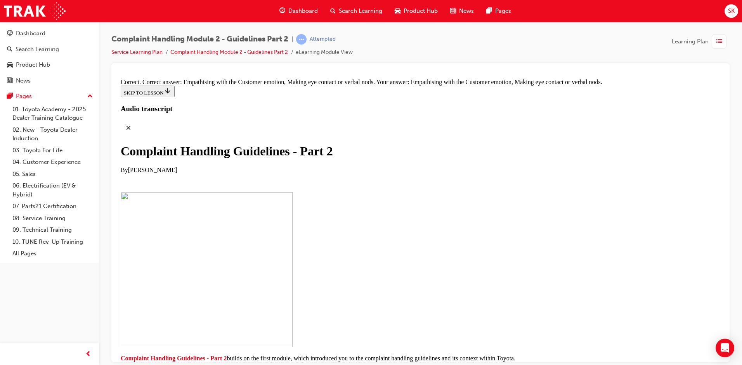
drag, startPoint x: 372, startPoint y: 175, endPoint x: 384, endPoint y: 131, distance: 45.4
drag, startPoint x: 394, startPoint y: 178, endPoint x: 412, endPoint y: 176, distance: 18.4
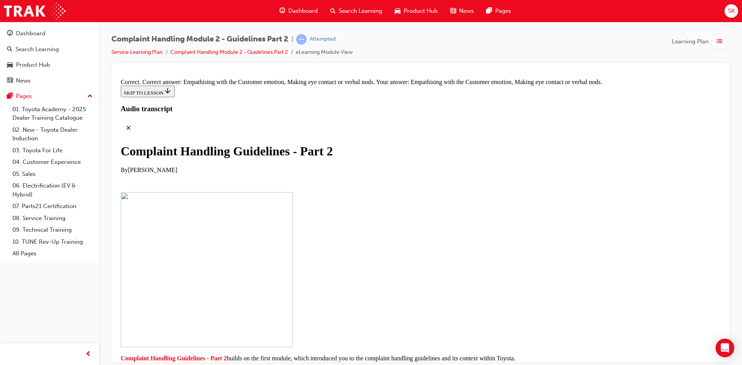
scroll to position [5449, 0]
drag, startPoint x: 368, startPoint y: 339, endPoint x: 308, endPoint y: 328, distance: 61.2
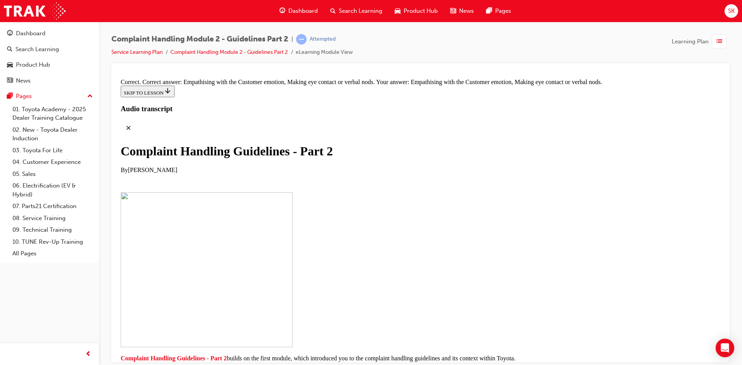
drag, startPoint x: 383, startPoint y: 295, endPoint x: 394, endPoint y: 342, distance: 48.2
drag, startPoint x: 386, startPoint y: 205, endPoint x: 451, endPoint y: 203, distance: 64.8
drag, startPoint x: 386, startPoint y: 233, endPoint x: 438, endPoint y: 234, distance: 52.0
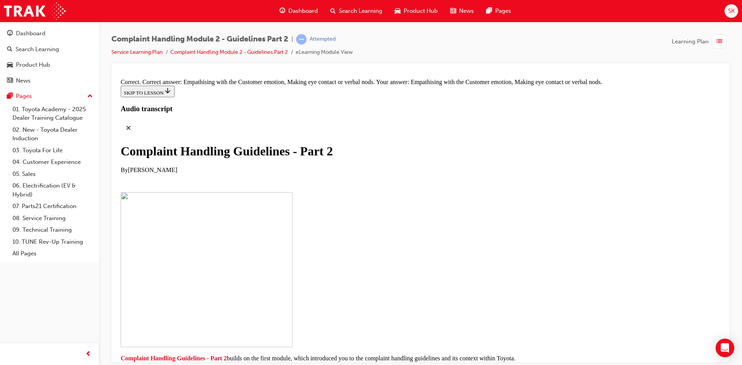
drag, startPoint x: 396, startPoint y: 266, endPoint x: 475, endPoint y: 278, distance: 80.0
drag, startPoint x: 369, startPoint y: 272, endPoint x: 407, endPoint y: 273, distance: 38.4
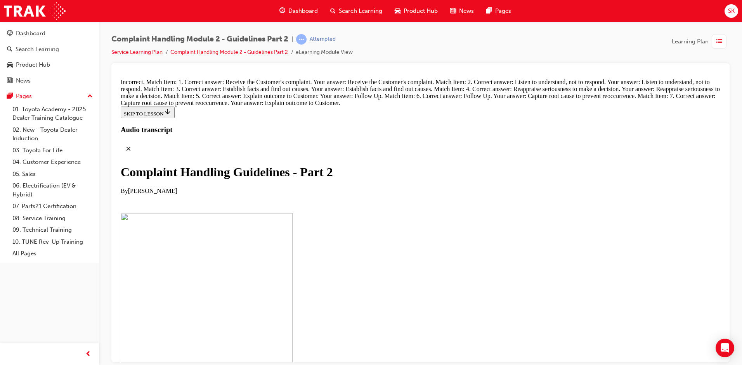
drag, startPoint x: 383, startPoint y: 241, endPoint x: 399, endPoint y: 95, distance: 147.1
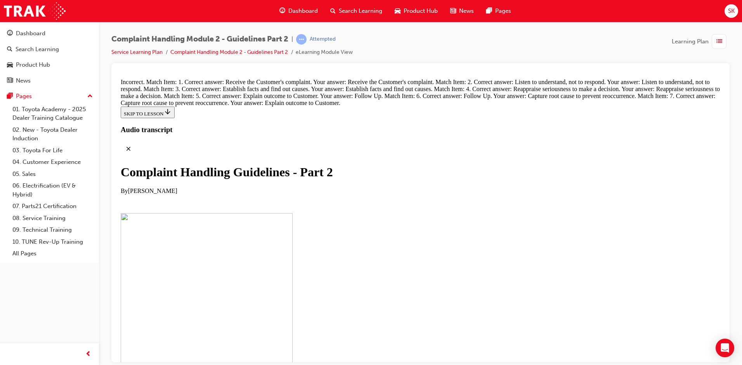
drag, startPoint x: 390, startPoint y: 203, endPoint x: 441, endPoint y: 123, distance: 94.7
drag, startPoint x: 385, startPoint y: 168, endPoint x: 420, endPoint y: 164, distance: 35.5
drag, startPoint x: 362, startPoint y: 336, endPoint x: 409, endPoint y: 208, distance: 136.9
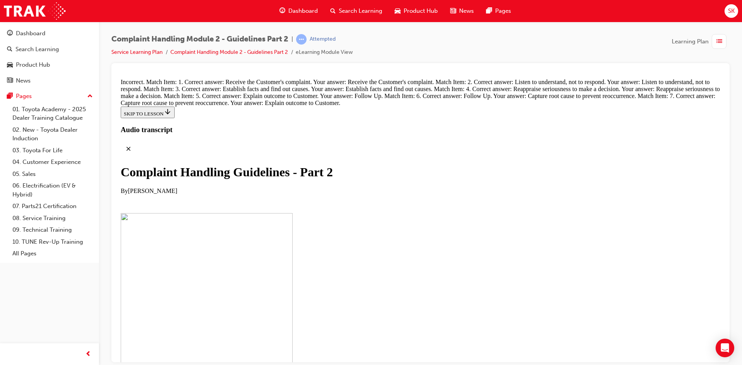
drag, startPoint x: 357, startPoint y: 173, endPoint x: 400, endPoint y: 258, distance: 95.4
drag, startPoint x: 399, startPoint y: 175, endPoint x: 442, endPoint y: 177, distance: 42.7
drag, startPoint x: 371, startPoint y: 205, endPoint x: 443, endPoint y: 206, distance: 71.8
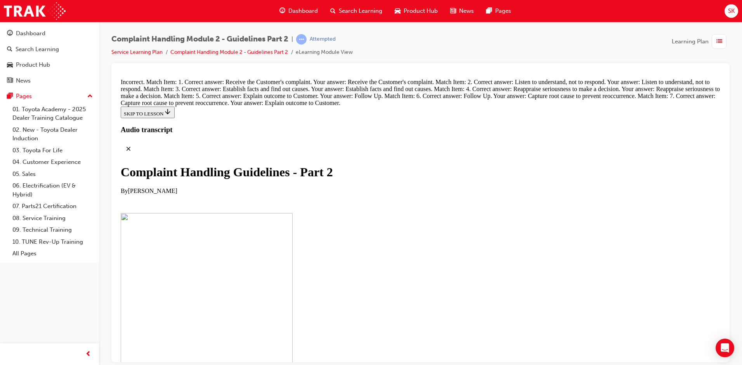
drag, startPoint x: 369, startPoint y: 213, endPoint x: 389, endPoint y: 171, distance: 46.2
drag, startPoint x: 406, startPoint y: 204, endPoint x: 461, endPoint y: 205, distance: 55.1
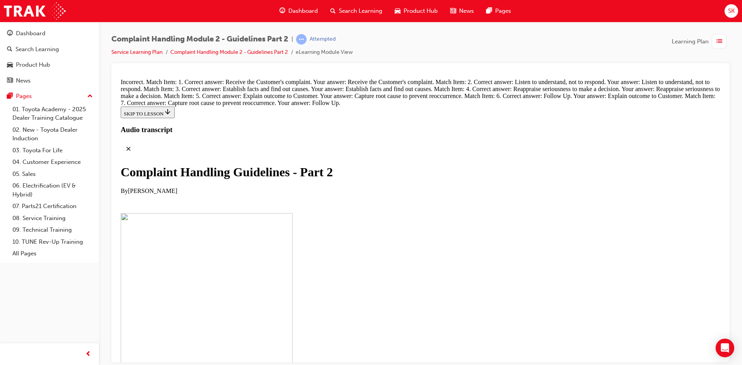
scroll to position [5650, 0]
drag, startPoint x: 370, startPoint y: 345, endPoint x: 409, endPoint y: 145, distance: 203.9
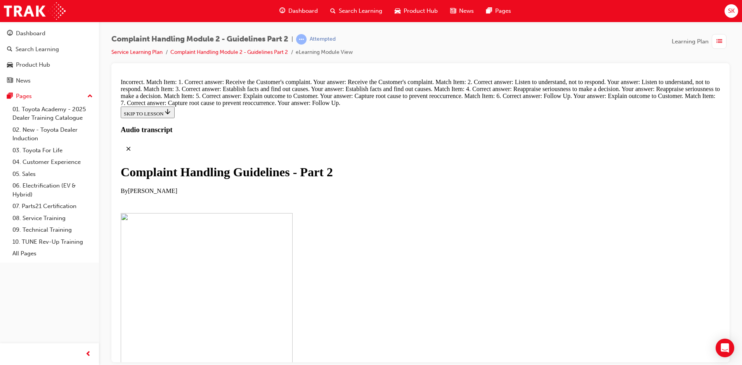
drag, startPoint x: 392, startPoint y: 247, endPoint x: 377, endPoint y: 263, distance: 22.0
drag, startPoint x: 346, startPoint y: 258, endPoint x: 413, endPoint y: 128, distance: 146.4
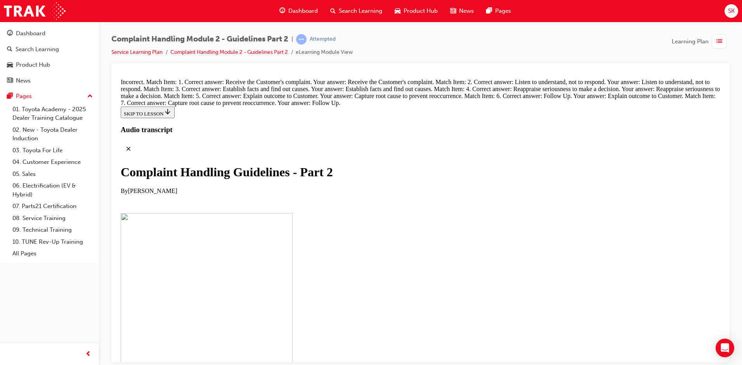
drag, startPoint x: 379, startPoint y: 189, endPoint x: 489, endPoint y: 191, distance: 109.8
drag, startPoint x: 372, startPoint y: 189, endPoint x: 424, endPoint y: 143, distance: 70.4
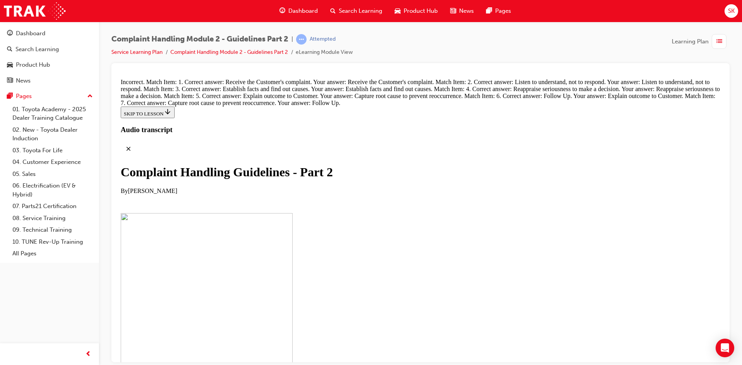
drag, startPoint x: 356, startPoint y: 268, endPoint x: 414, endPoint y: 185, distance: 101.2
drag, startPoint x: 320, startPoint y: 270, endPoint x: 409, endPoint y: 233, distance: 96.8
drag, startPoint x: 353, startPoint y: 262, endPoint x: 452, endPoint y: 265, distance: 99.4
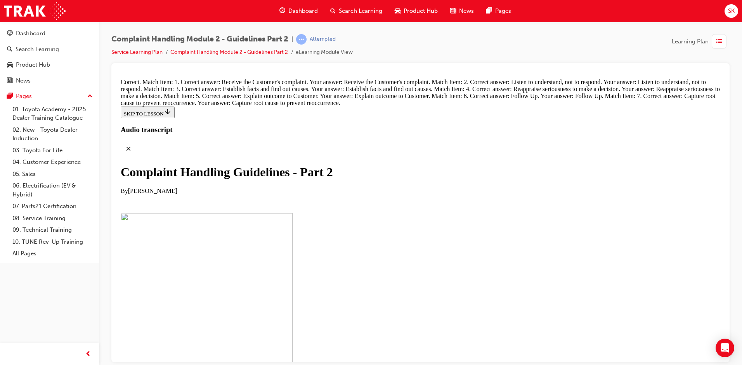
radio input "true"
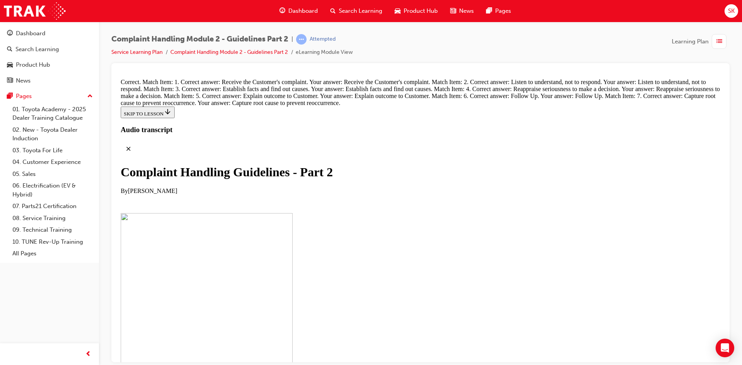
radio input "true"
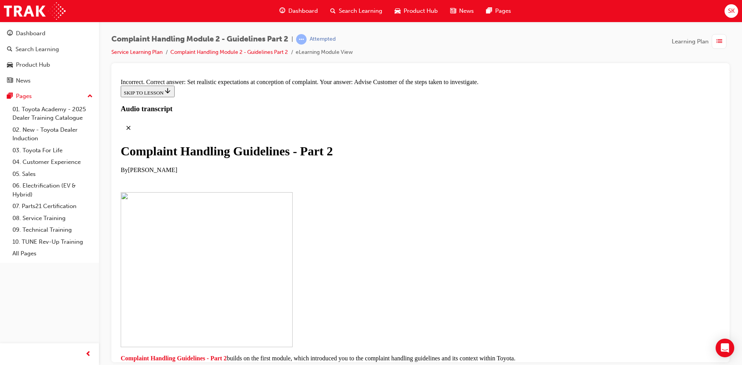
radio input "true"
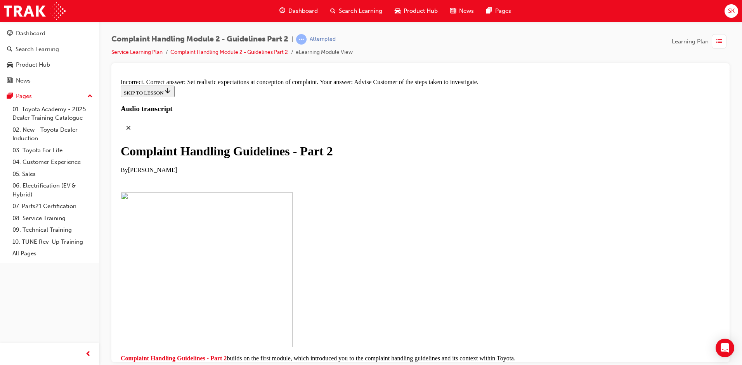
drag, startPoint x: 302, startPoint y: 157, endPoint x: 355, endPoint y: 161, distance: 52.9
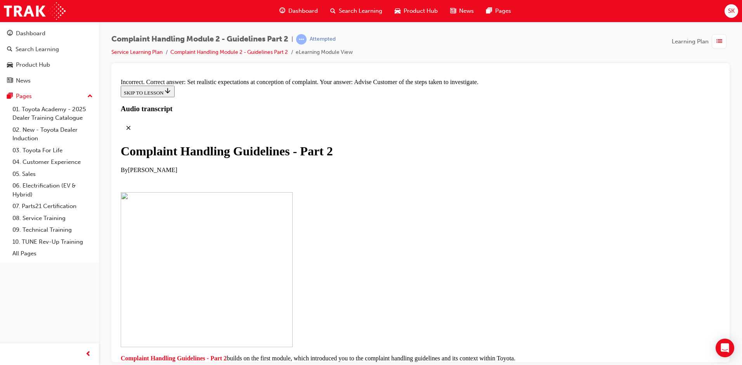
radio input "true"
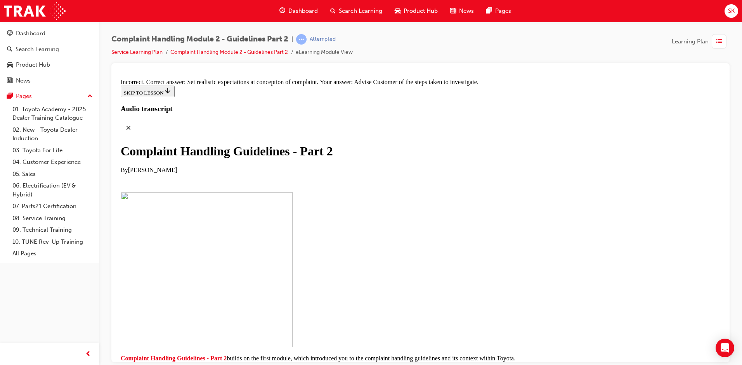
radio input "true"
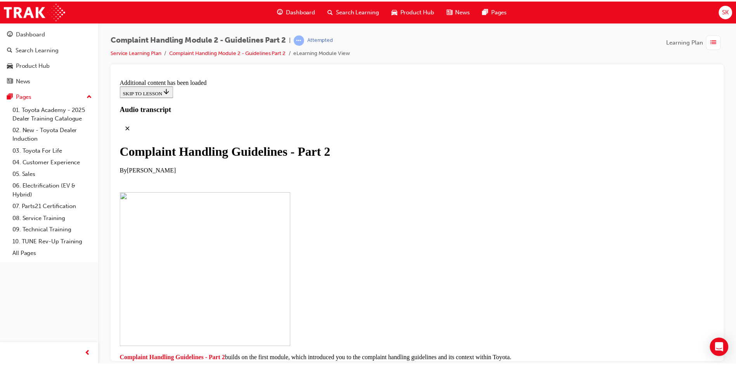
scroll to position [6276, 0]
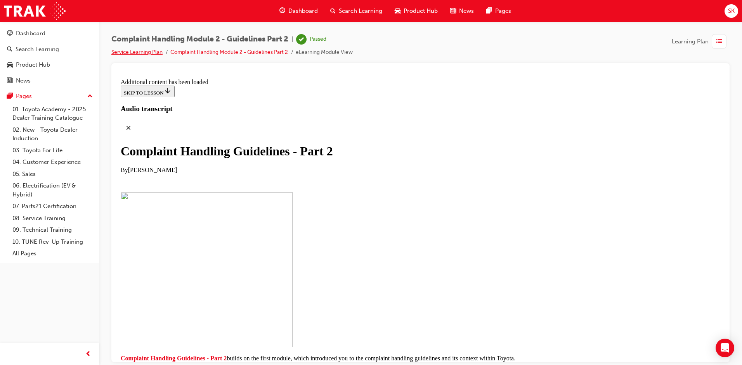
click at [129, 52] on link "Service Learning Plan" at bounding box center [136, 52] width 51 height 7
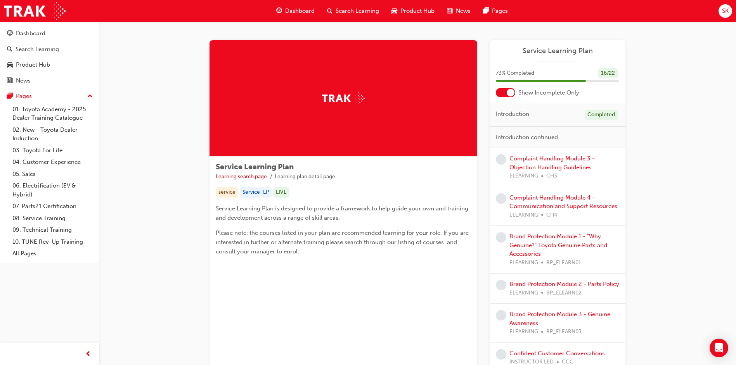
click at [575, 159] on link "Complaint Handling Module 3 - Objection Handling Guidelines" at bounding box center [551, 163] width 85 height 16
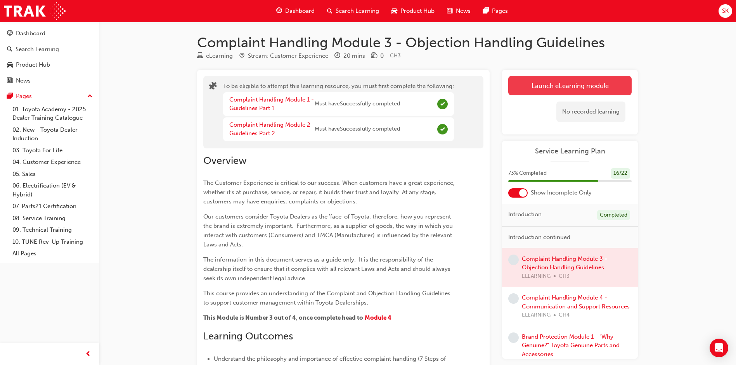
click at [601, 86] on button "Launch eLearning module" at bounding box center [569, 85] width 123 height 19
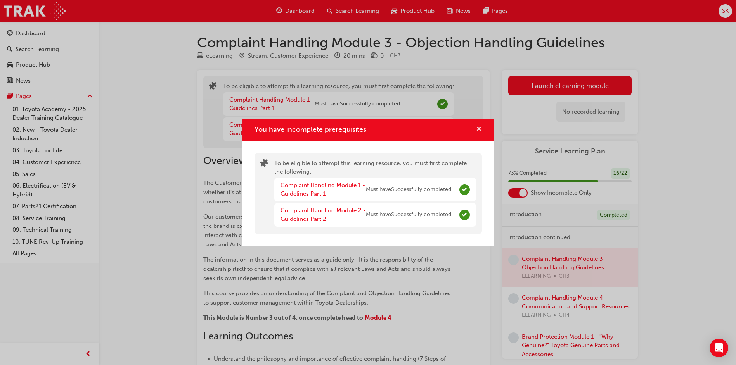
click at [481, 126] on span "cross-icon" at bounding box center [479, 129] width 6 height 7
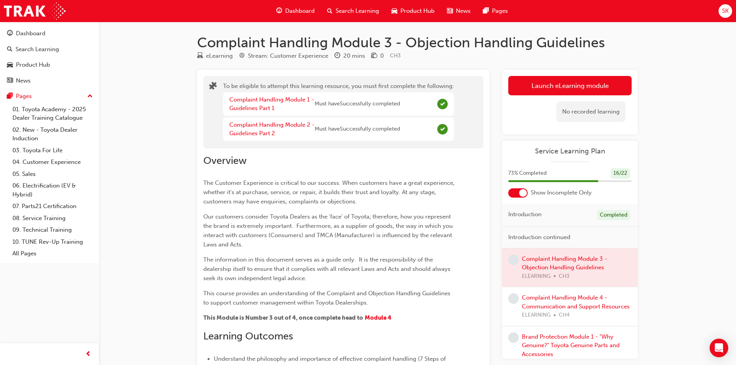
click at [305, 10] on span "Dashboard" at bounding box center [299, 11] width 29 height 9
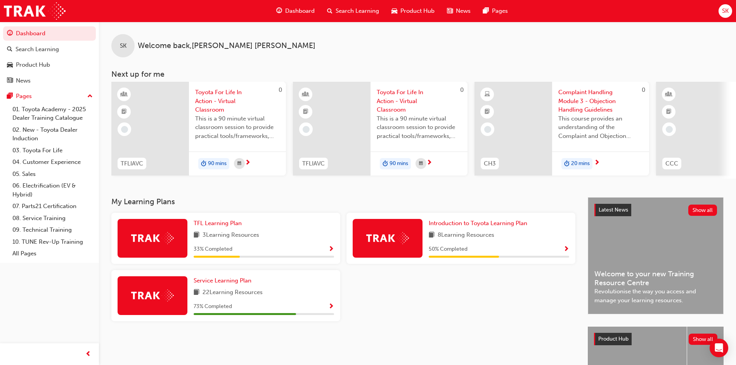
click at [347, 194] on div "SK Welcome back , [PERSON_NAME] Next up for me 0 TFLIAVC Toyota For Life In Act…" at bounding box center [417, 110] width 637 height 176
click at [347, 190] on div "SK Welcome back , [PERSON_NAME] Next up for me 0 TFLIAVC Toyota For Life In Act…" at bounding box center [417, 110] width 637 height 176
click at [344, 196] on div "SK Welcome back , [PERSON_NAME] Next up for me 0 TFLIAVC Toyota For Life In Act…" at bounding box center [417, 110] width 637 height 176
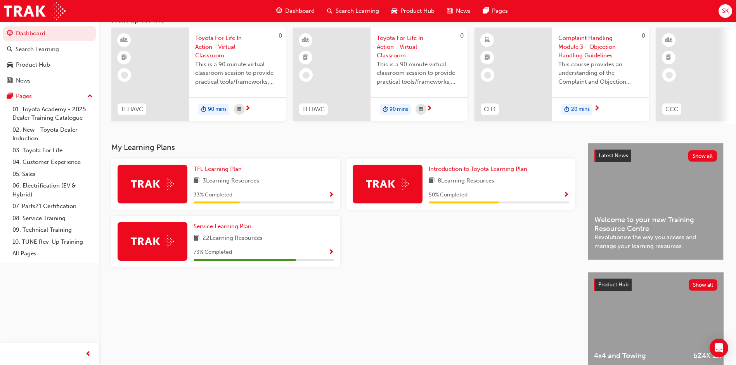
scroll to position [78, 0]
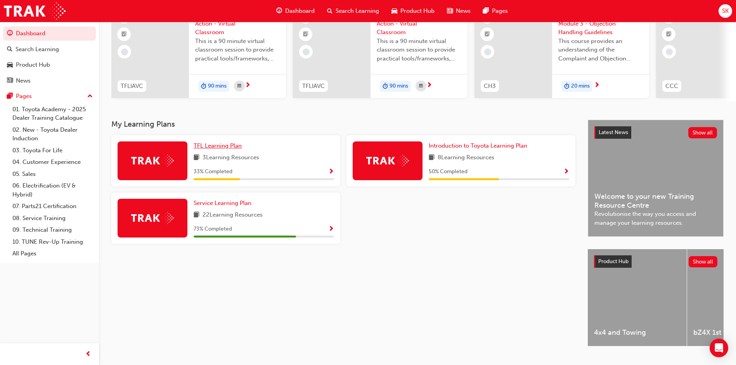
click at [237, 149] on span "TFL Learning Plan" at bounding box center [218, 145] width 48 height 7
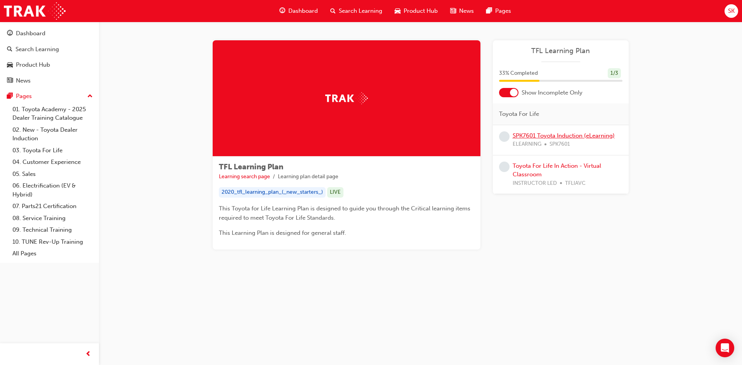
click at [555, 133] on link "SPK7601 Toyota Induction (eLearning)" at bounding box center [563, 135] width 102 height 7
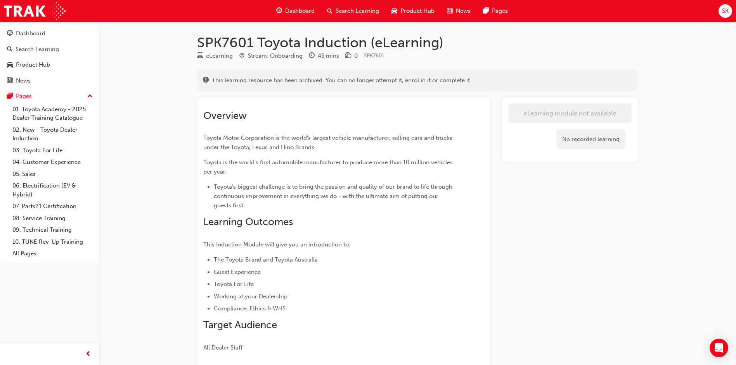
click at [284, 8] on div "Dashboard" at bounding box center [295, 11] width 51 height 16
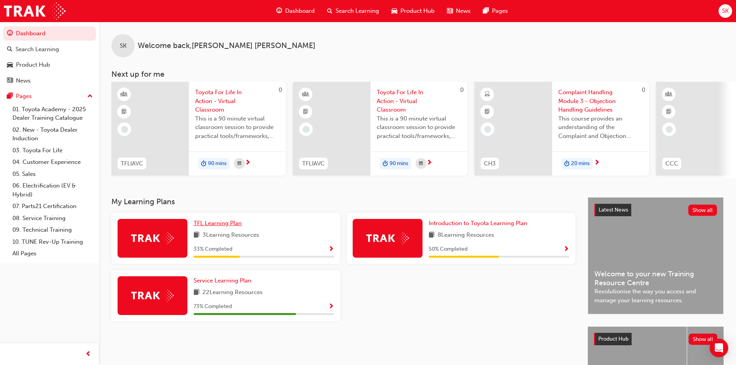
click at [220, 225] on span "TFL Learning Plan" at bounding box center [218, 223] width 48 height 7
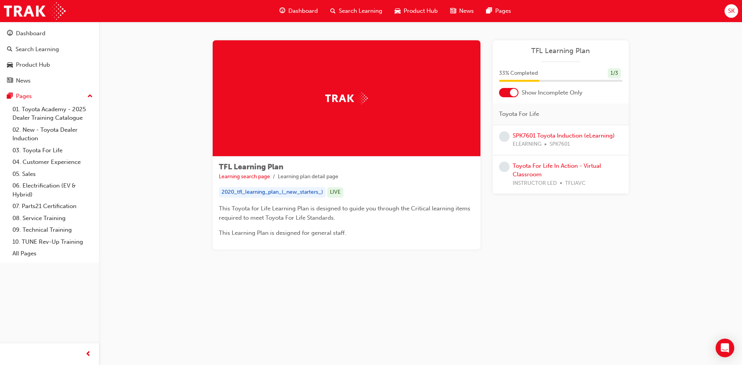
click at [301, 11] on span "Dashboard" at bounding box center [302, 11] width 29 height 9
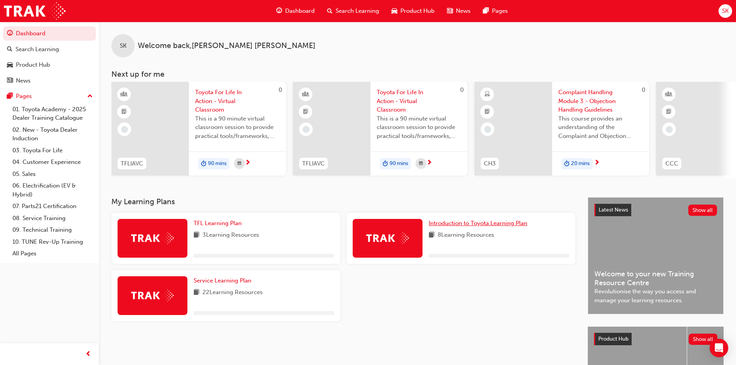
click at [471, 225] on span "Introduction to Toyota Learning Plan" at bounding box center [478, 223] width 99 height 7
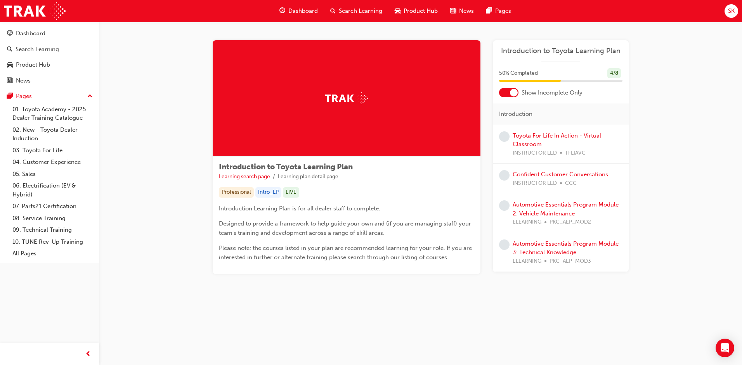
click at [590, 172] on link "Confident Customer Conversations" at bounding box center [559, 174] width 95 height 7
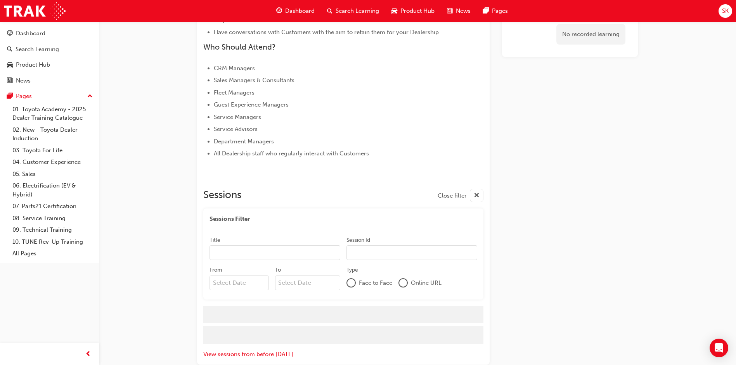
scroll to position [325, 0]
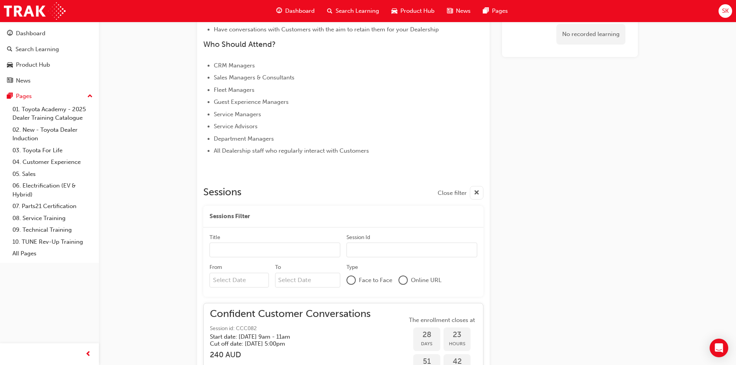
click at [297, 14] on span "Dashboard" at bounding box center [299, 11] width 29 height 9
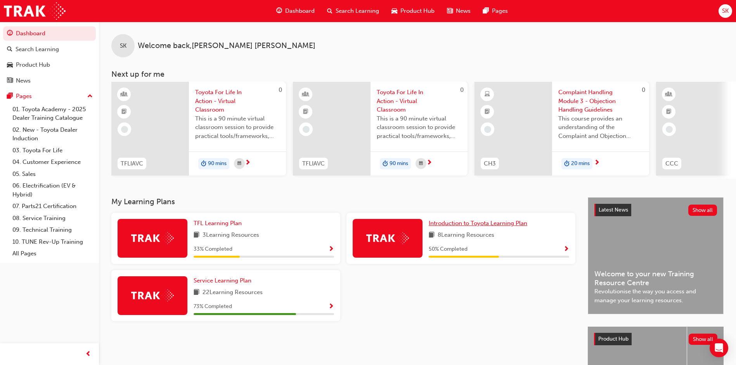
click at [467, 226] on span "Introduction to Toyota Learning Plan" at bounding box center [478, 223] width 99 height 7
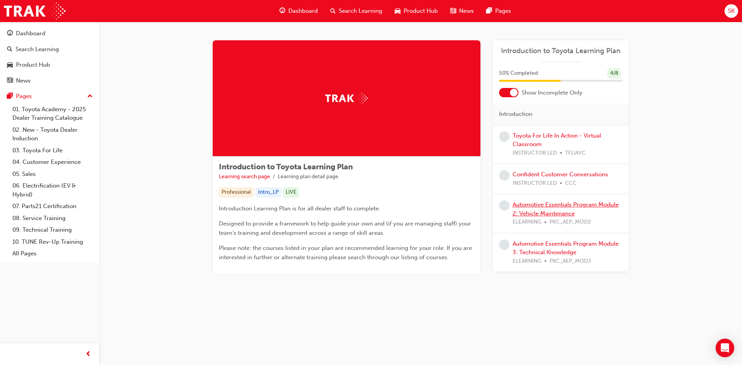
click at [616, 206] on link "Automotive Essentials Program Module 2: Vehicle Maintenance" at bounding box center [565, 209] width 106 height 16
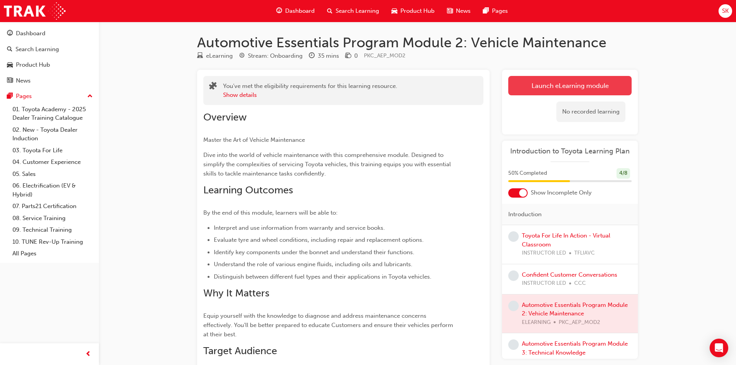
click at [599, 93] on link "Launch eLearning module" at bounding box center [569, 85] width 123 height 19
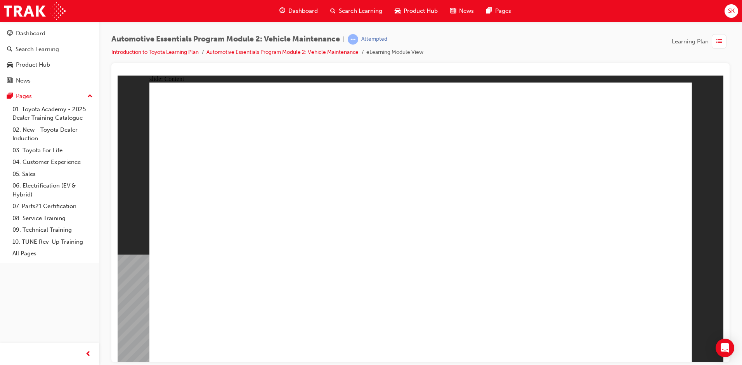
drag, startPoint x: 639, startPoint y: 339, endPoint x: 859, endPoint y: 289, distance: 225.9
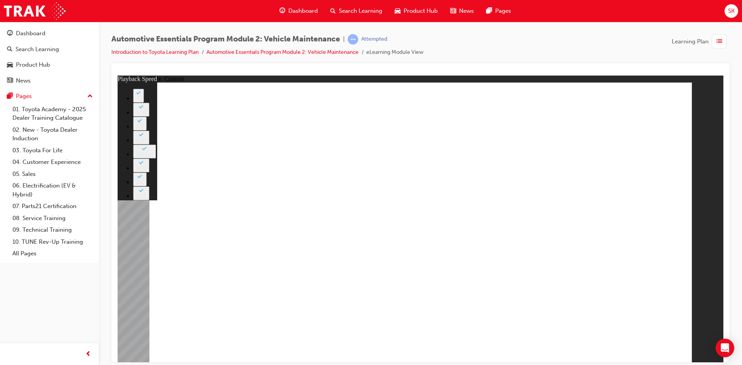
type input "33"
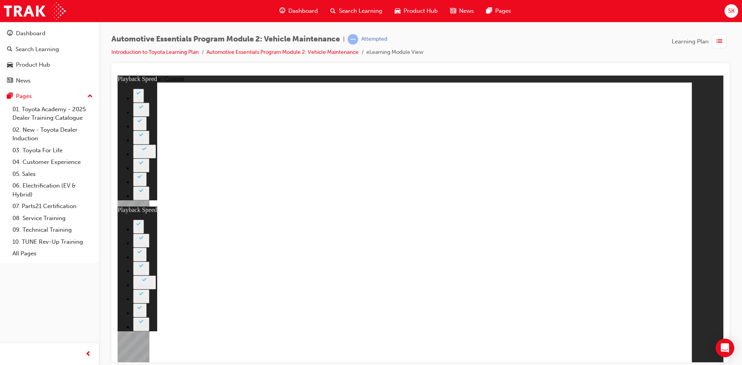
type input "35"
type input "33"
type input "35"
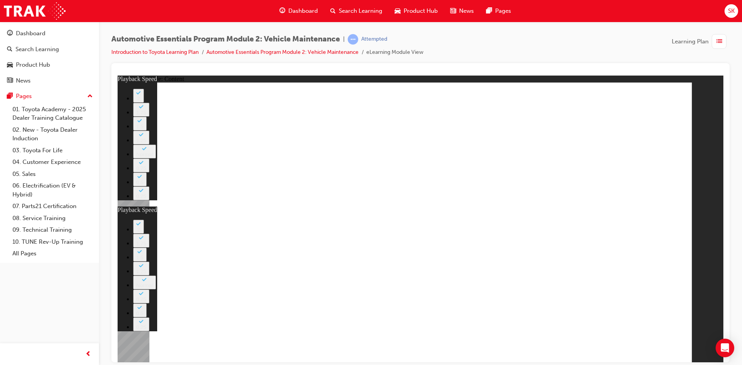
drag, startPoint x: 670, startPoint y: 337, endPoint x: 669, endPoint y: 343, distance: 5.9
